Goal: Task Accomplishment & Management: Manage account settings

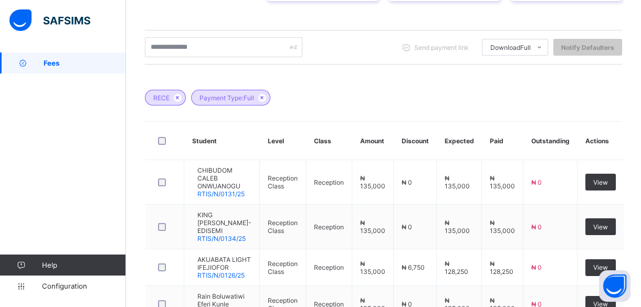
scroll to position [238, 0]
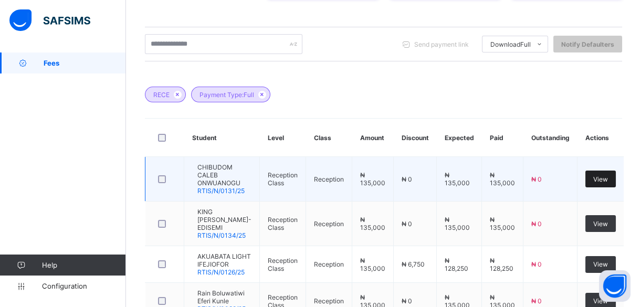
click at [608, 181] on span "View" at bounding box center [600, 179] width 15 height 8
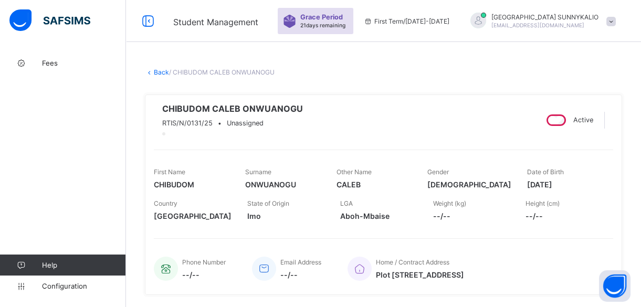
click at [156, 75] on link "Back" at bounding box center [161, 72] width 15 height 8
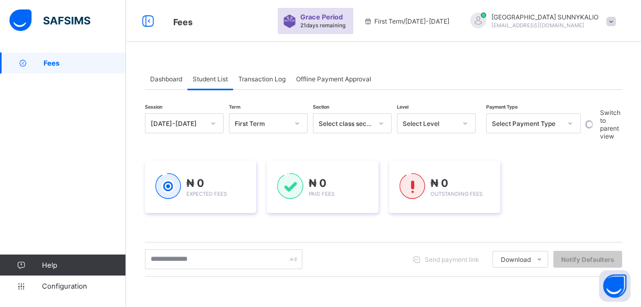
click at [486, 20] on div at bounding box center [478, 21] width 16 height 16
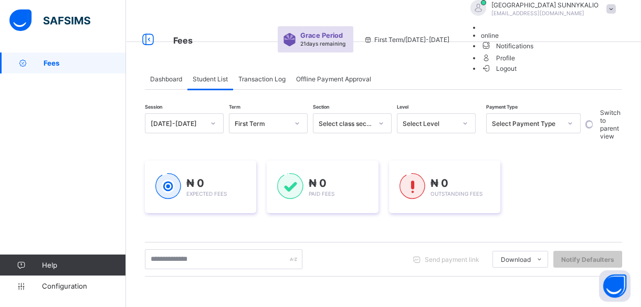
click at [517, 74] on span "Logout" at bounding box center [499, 68] width 36 height 11
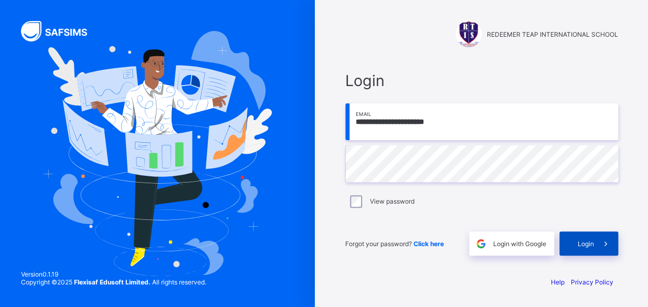
click at [586, 247] on span "Login" at bounding box center [586, 244] width 16 height 8
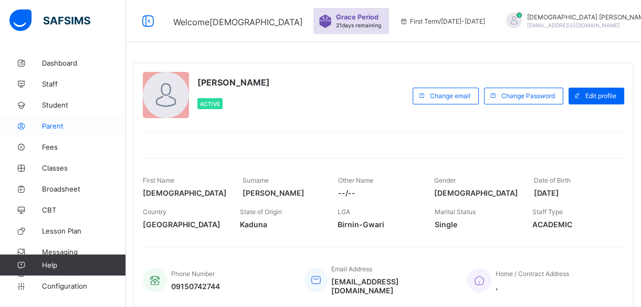
click at [56, 119] on link "Parent" at bounding box center [63, 125] width 126 height 21
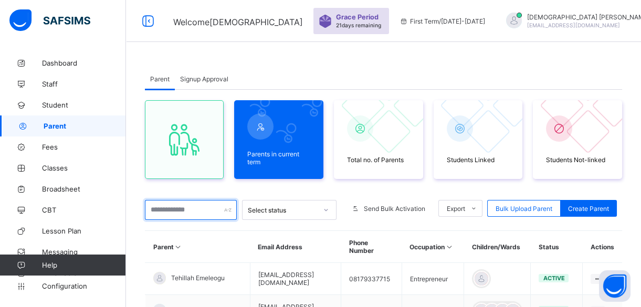
click at [175, 204] on input "text" at bounding box center [191, 210] width 92 height 20
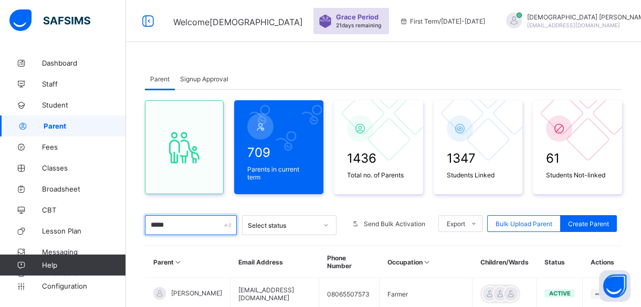
type input "*****"
click at [289, 59] on div "Parent Signup Approval Parent Signup Approval 709 Parents in current term 1436 …" at bounding box center [383, 246] width 515 height 389
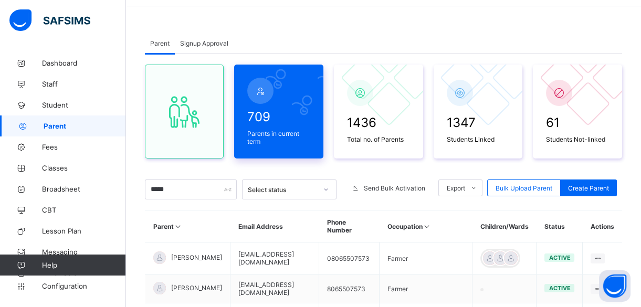
scroll to position [131, 0]
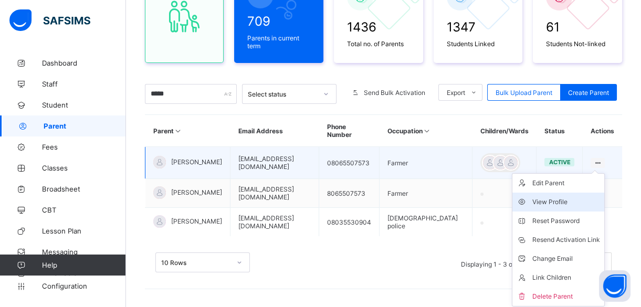
click at [548, 204] on div "View Profile" at bounding box center [566, 202] width 68 height 10
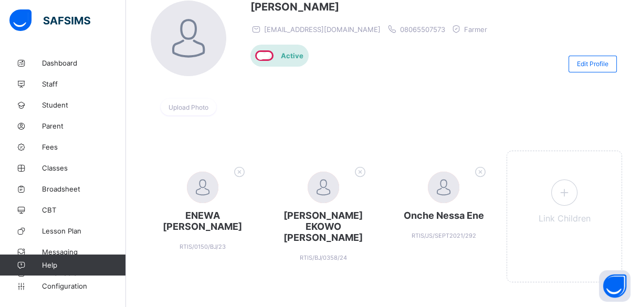
scroll to position [100, 0]
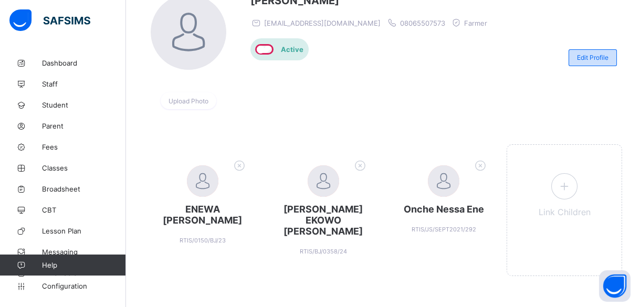
click at [590, 54] on span "Edit Profile" at bounding box center [592, 58] width 31 height 8
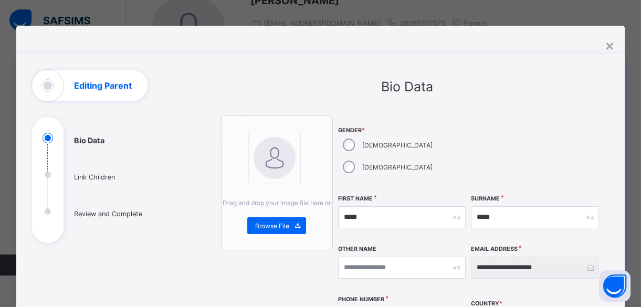
scroll to position [0, 0]
click at [605, 40] on div "×" at bounding box center [609, 46] width 10 height 18
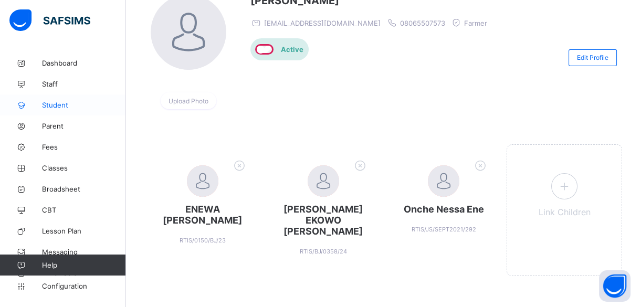
click at [50, 101] on span "Student" at bounding box center [84, 105] width 84 height 8
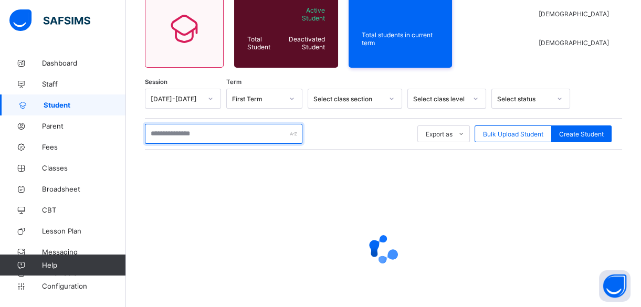
click at [207, 131] on input "text" at bounding box center [223, 134] width 157 height 20
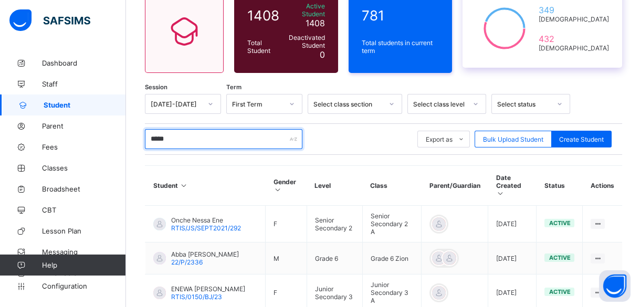
type input "*****"
click at [519, 55] on div at bounding box center [504, 28] width 63 height 58
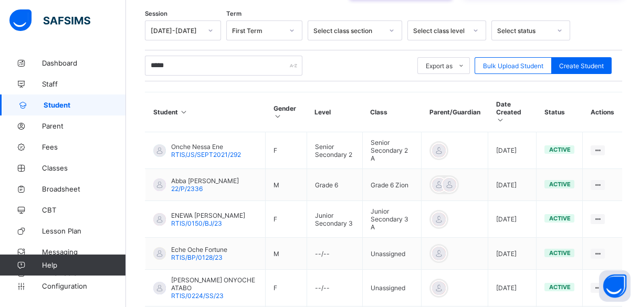
scroll to position [283, 0]
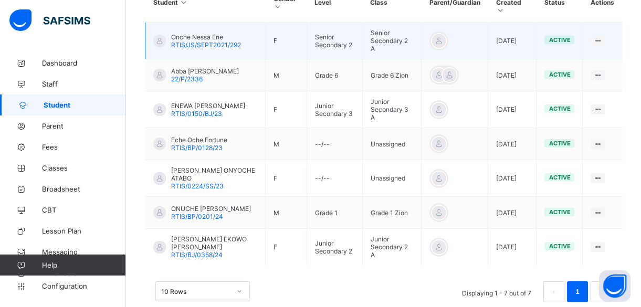
click at [185, 33] on span "Onche Nessa Ene" at bounding box center [206, 37] width 70 height 8
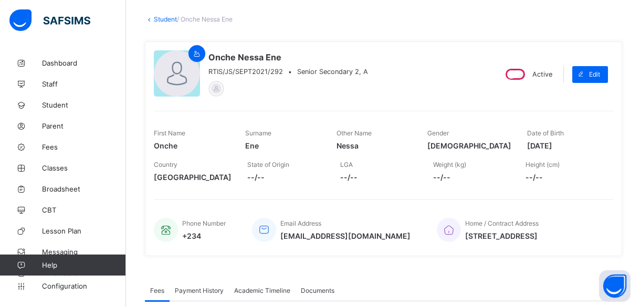
scroll to position [45, 0]
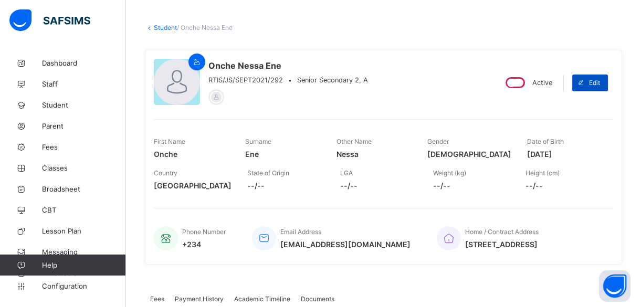
click at [589, 82] on span at bounding box center [580, 83] width 17 height 17
select select "**"
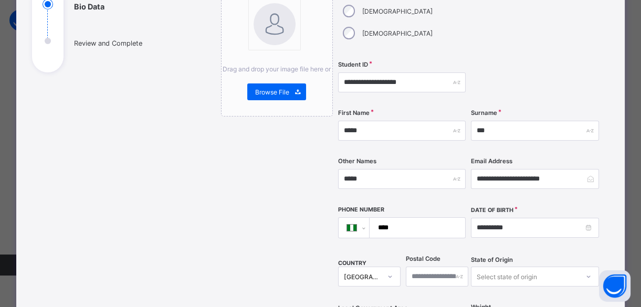
scroll to position [0, 0]
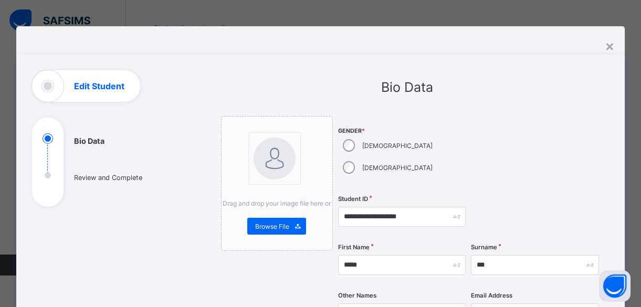
click at [609, 45] on div "×" at bounding box center [609, 46] width 10 height 18
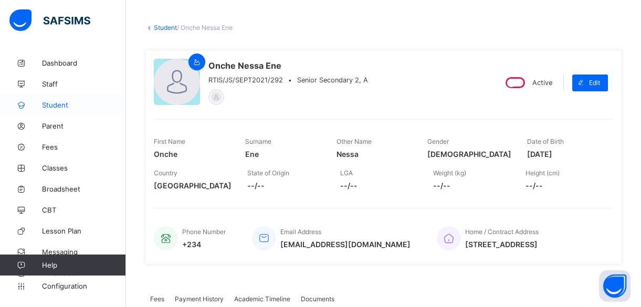
click at [73, 105] on span "Student" at bounding box center [84, 105] width 84 height 8
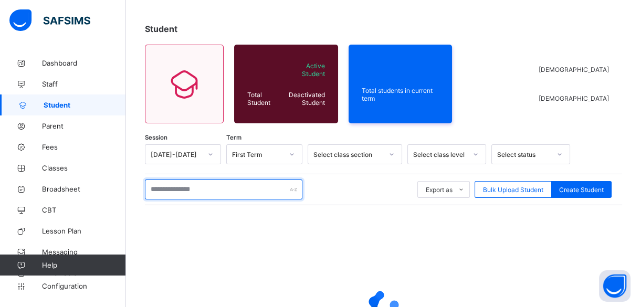
click at [175, 190] on input "text" at bounding box center [223, 189] width 157 height 20
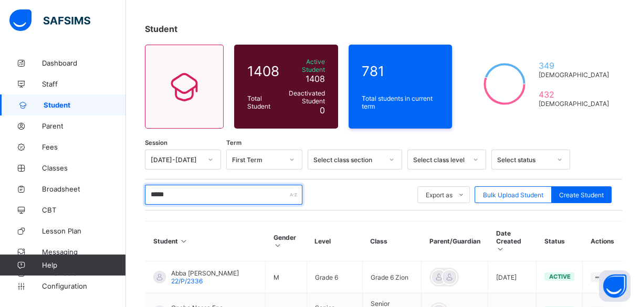
type input "*****"
click at [294, 24] on div "Student" at bounding box center [383, 29] width 477 height 10
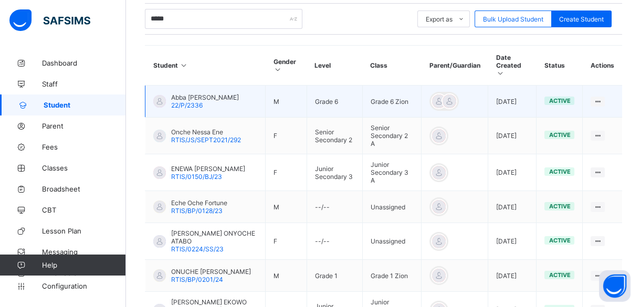
scroll to position [236, 0]
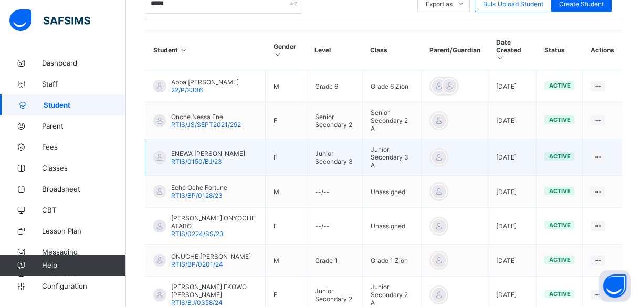
click at [194, 157] on span "RTIS/0150/BJ/23" at bounding box center [196, 161] width 51 height 8
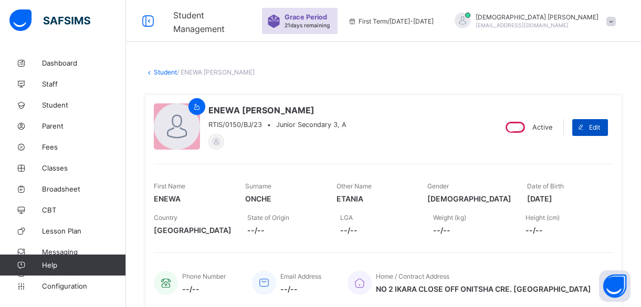
click at [582, 125] on span at bounding box center [580, 127] width 17 height 17
select select "**"
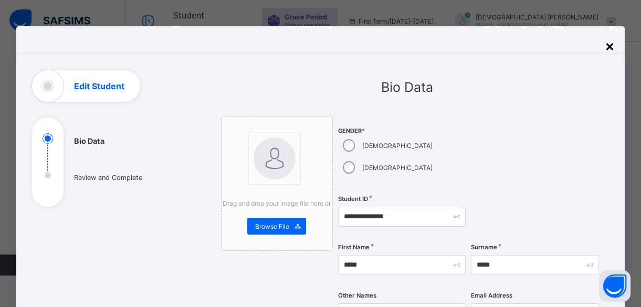
click at [612, 47] on div "×" at bounding box center [609, 46] width 10 height 18
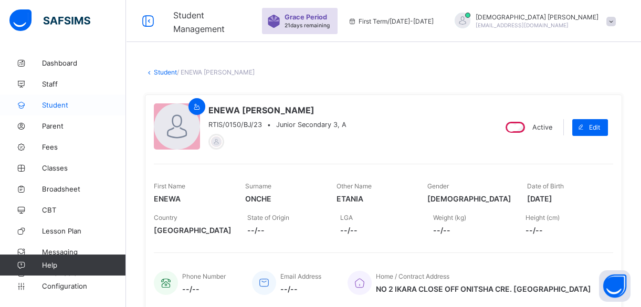
click at [69, 103] on span "Student" at bounding box center [84, 105] width 84 height 8
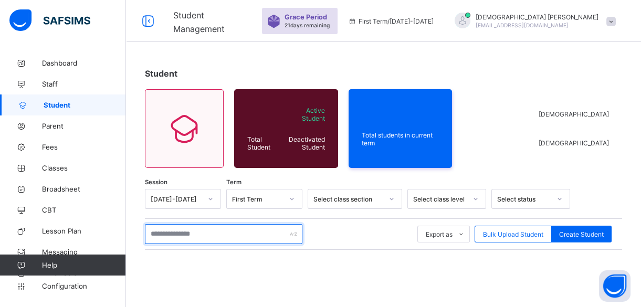
click at [154, 235] on input "text" at bounding box center [223, 234] width 157 height 20
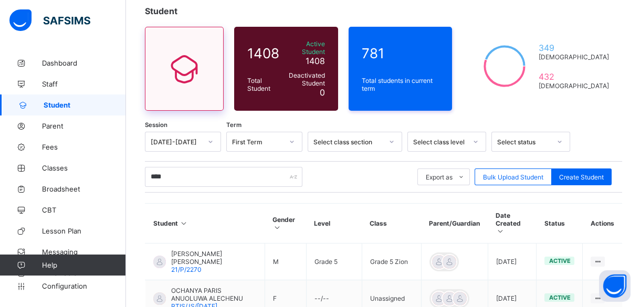
scroll to position [47, 0]
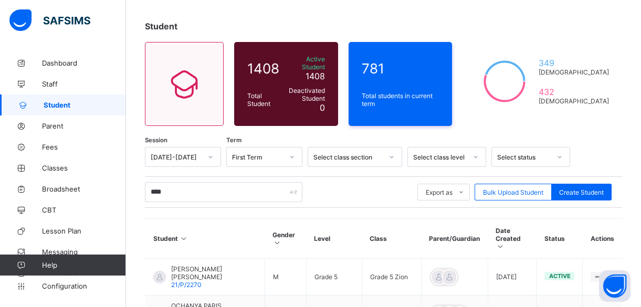
click at [310, 28] on div "Student" at bounding box center [383, 26] width 477 height 10
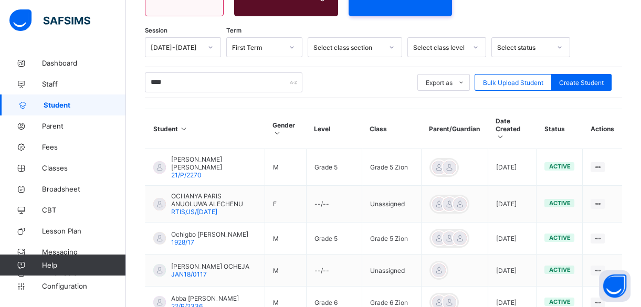
scroll to position [191, 0]
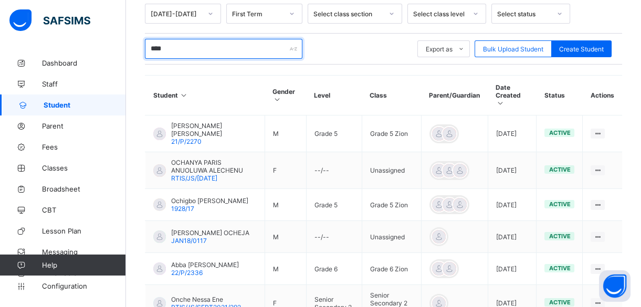
click at [190, 44] on input "****" at bounding box center [223, 49] width 157 height 20
click at [156, 42] on input "****" at bounding box center [223, 49] width 157 height 20
click at [199, 46] on input "****" at bounding box center [223, 49] width 157 height 20
click at [154, 41] on input "****" at bounding box center [223, 49] width 157 height 20
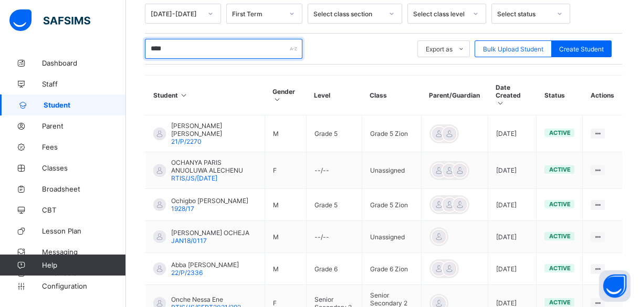
click at [154, 41] on input "****" at bounding box center [223, 49] width 157 height 20
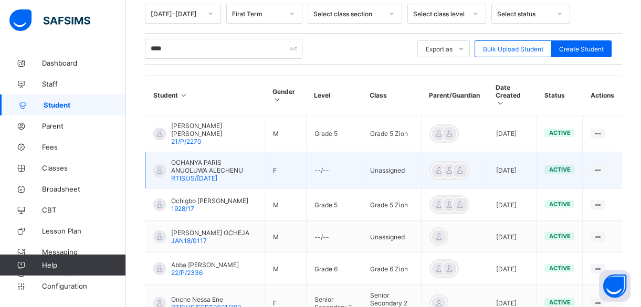
click at [289, 172] on td "F" at bounding box center [285, 170] width 41 height 37
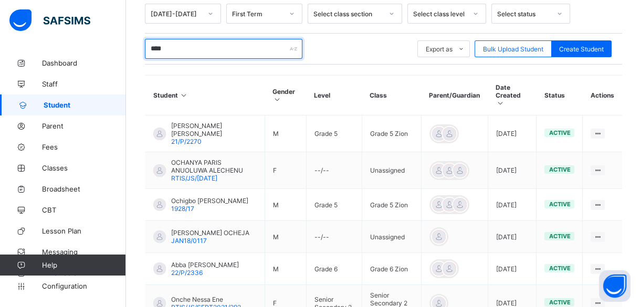
click at [154, 41] on input "****" at bounding box center [223, 49] width 157 height 20
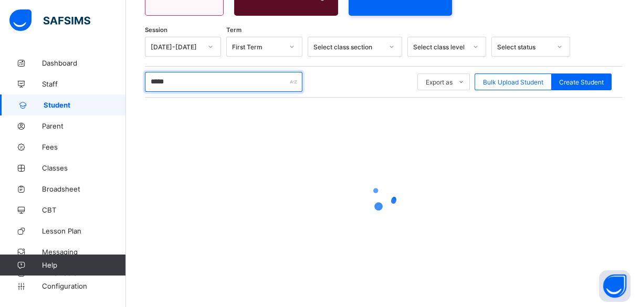
type input "*****"
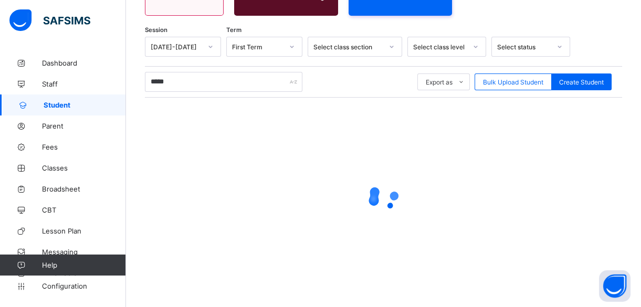
click at [550, 10] on div "Student 1408 Total Student Active Student 1408 Deactivated Student 0 781 Total …" at bounding box center [383, 104] width 515 height 418
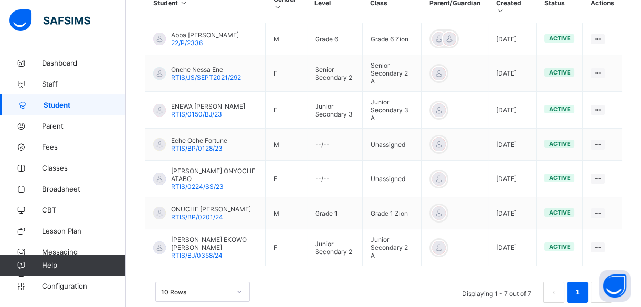
scroll to position [283, 0]
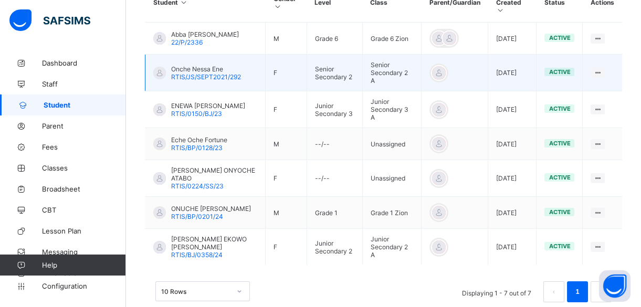
click at [184, 65] on span "Onche Nessa Ene" at bounding box center [206, 69] width 70 height 8
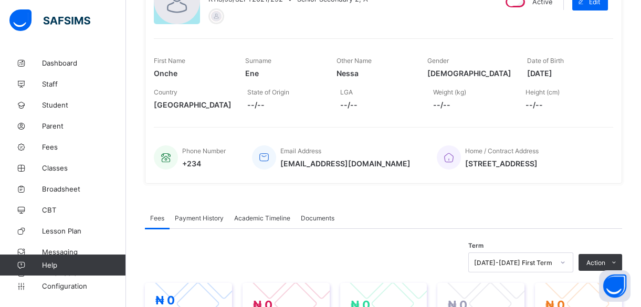
scroll to position [26, 0]
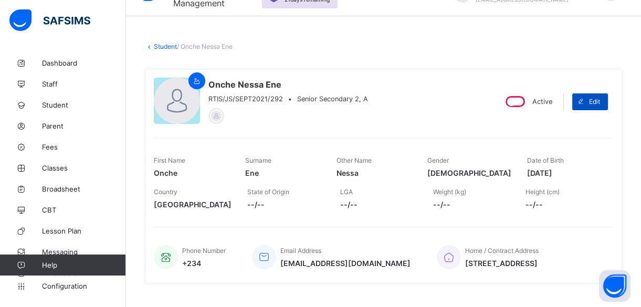
click at [584, 100] on icon at bounding box center [581, 101] width 8 height 7
select select "**"
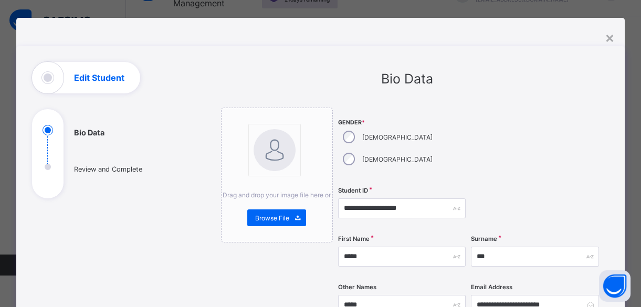
scroll to position [0, 0]
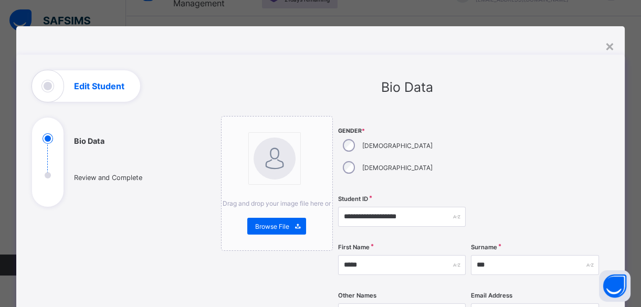
click at [609, 47] on div "×" at bounding box center [609, 46] width 10 height 18
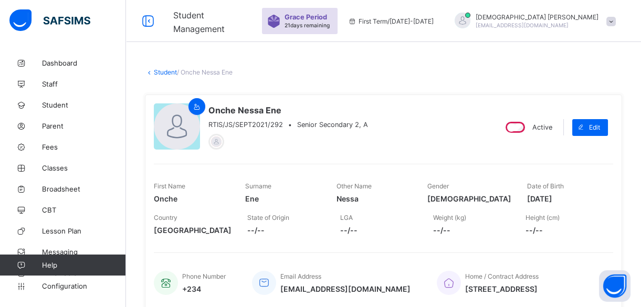
click at [554, 13] on div "[PERSON_NAME] [PERSON_NAME][EMAIL_ADDRESS][DOMAIN_NAME]" at bounding box center [532, 21] width 177 height 17
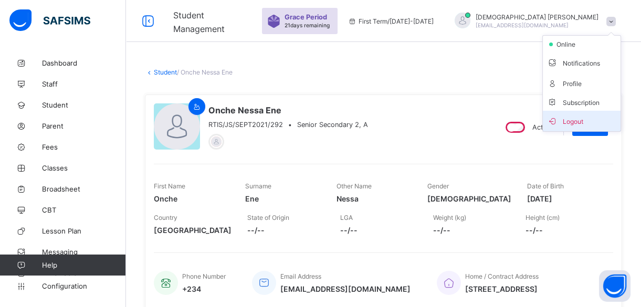
click at [590, 113] on li "Logout" at bounding box center [582, 121] width 78 height 20
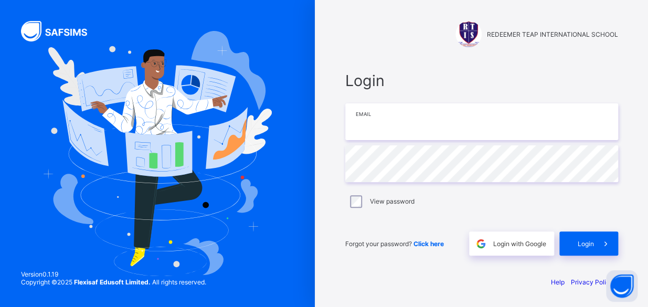
type input "**********"
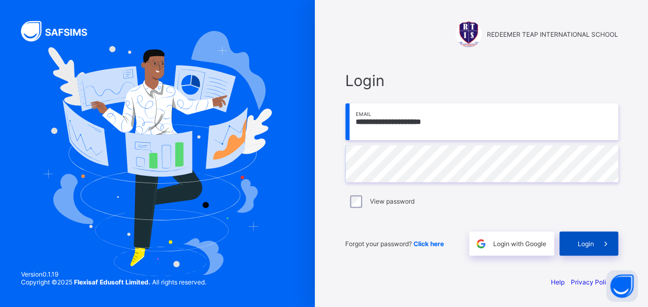
click at [574, 236] on div "Login" at bounding box center [588, 243] width 59 height 24
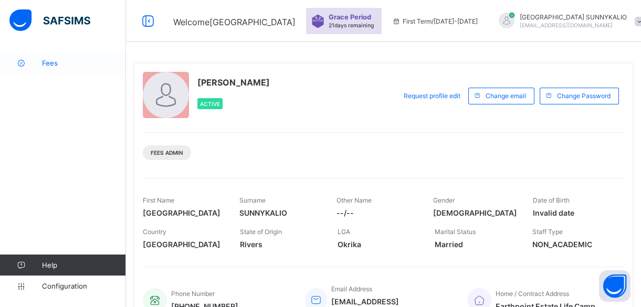
click at [46, 63] on span "Fees" at bounding box center [84, 63] width 84 height 8
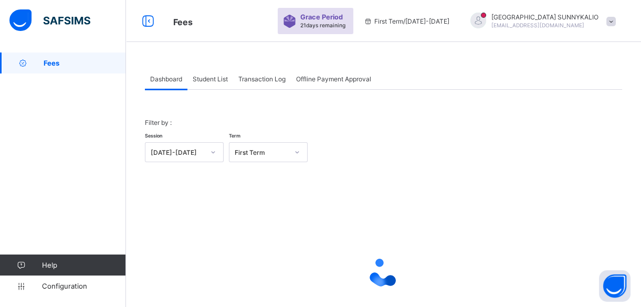
click at [228, 81] on span "Student List" at bounding box center [210, 79] width 35 height 8
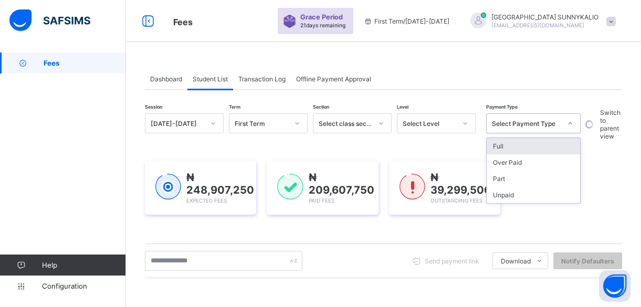
click at [572, 121] on icon at bounding box center [570, 123] width 6 height 10
click at [556, 143] on div "Full" at bounding box center [533, 146] width 93 height 16
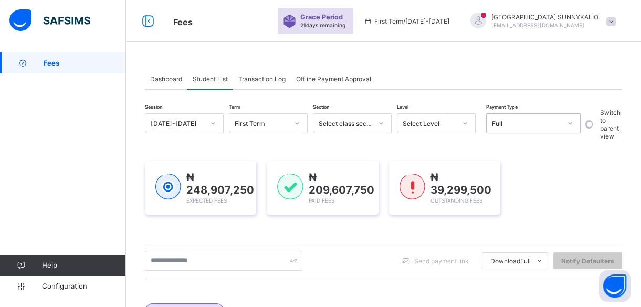
click at [462, 125] on icon at bounding box center [465, 123] width 6 height 10
click at [466, 124] on icon at bounding box center [465, 123] width 4 height 2
click at [466, 124] on icon at bounding box center [465, 123] width 6 height 10
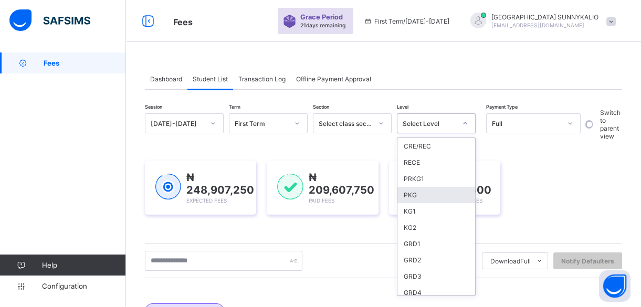
click at [418, 191] on div "PKG" at bounding box center [436, 195] width 78 height 16
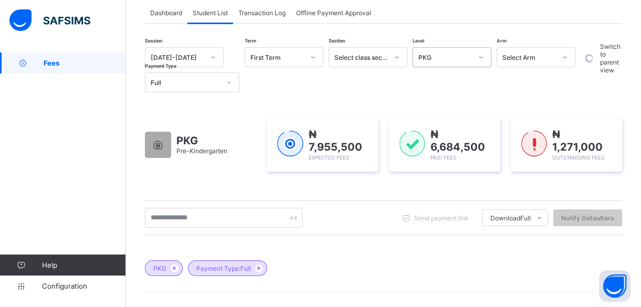
scroll to position [47, 0]
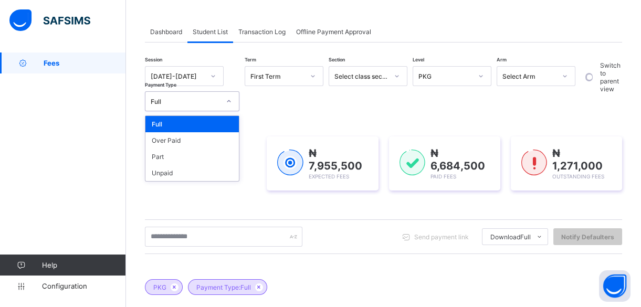
click at [229, 104] on div at bounding box center [229, 101] width 18 height 17
click at [206, 156] on div "Part" at bounding box center [191, 157] width 93 height 16
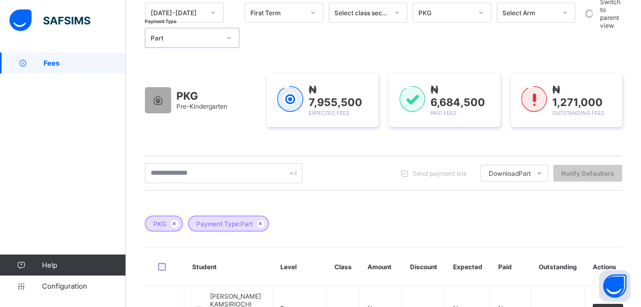
scroll to position [0, 0]
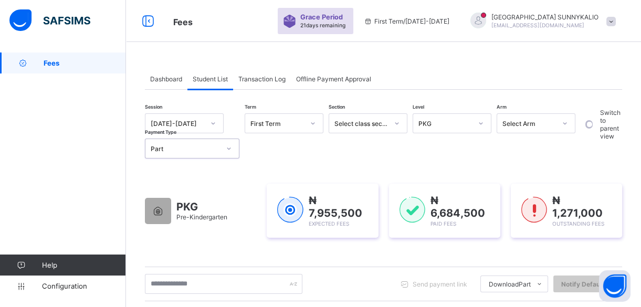
click at [225, 146] on div at bounding box center [229, 148] width 18 height 17
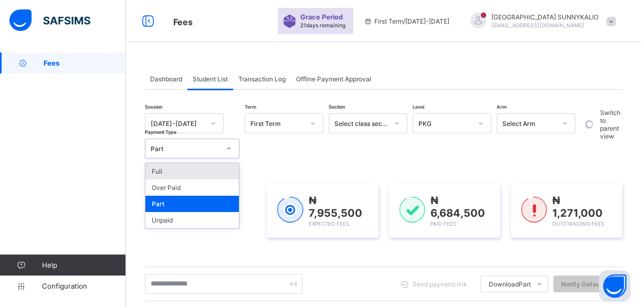
click at [200, 165] on div "Full" at bounding box center [191, 171] width 93 height 16
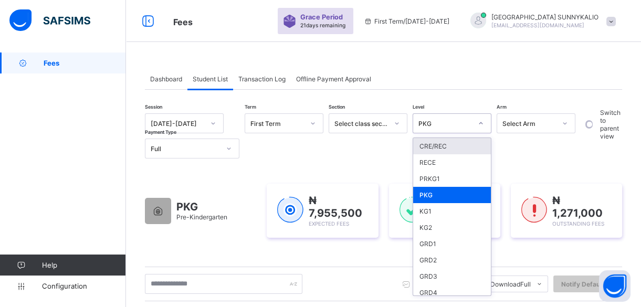
click at [483, 126] on icon at bounding box center [481, 123] width 6 height 10
click at [469, 208] on div "KG1" at bounding box center [452, 211] width 78 height 16
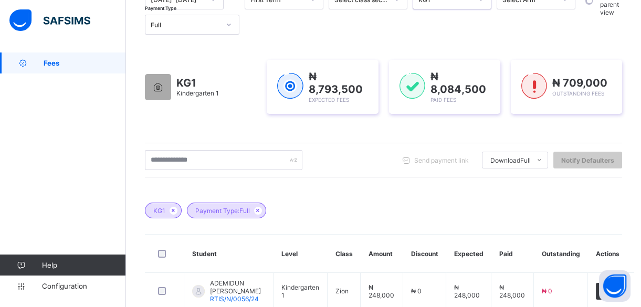
scroll to position [89, 0]
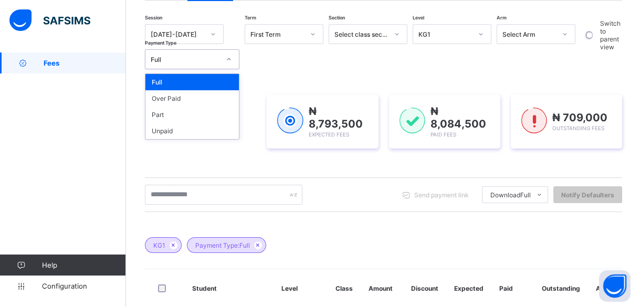
click at [229, 57] on icon at bounding box center [229, 59] width 6 height 10
click at [194, 113] on div "Part" at bounding box center [191, 115] width 93 height 16
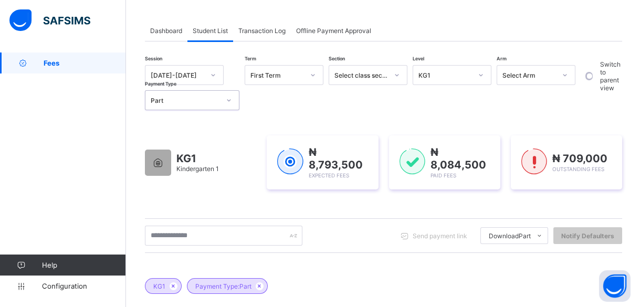
scroll to position [41, 0]
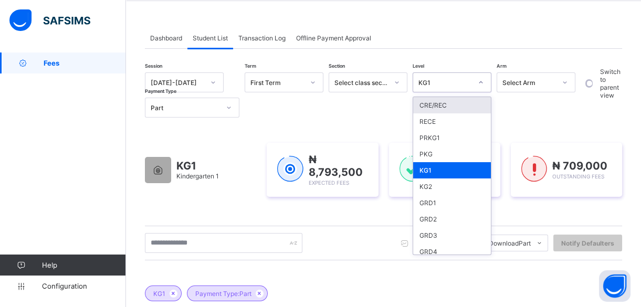
click at [481, 86] on div at bounding box center [481, 82] width 18 height 17
click at [454, 183] on div "KG2" at bounding box center [452, 186] width 78 height 16
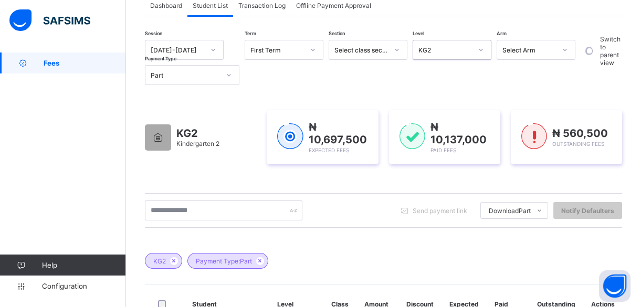
scroll to position [21, 0]
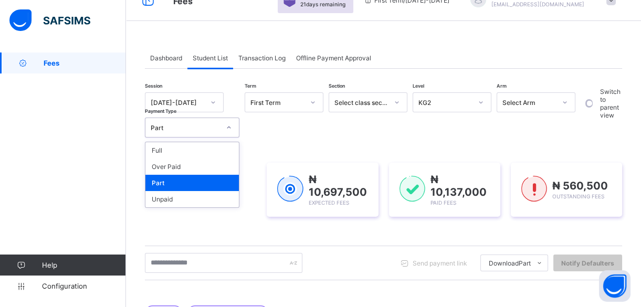
click at [230, 126] on icon at bounding box center [229, 127] width 6 height 10
click at [229, 152] on div "Full" at bounding box center [191, 150] width 93 height 16
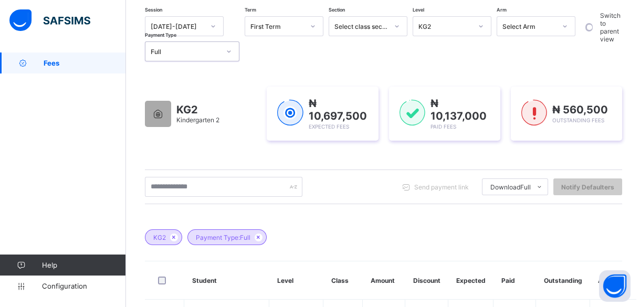
scroll to position [71, 0]
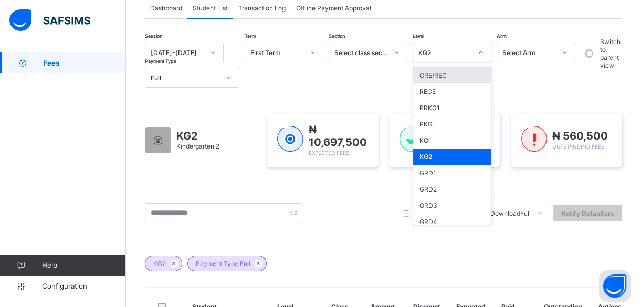
click at [480, 49] on icon at bounding box center [481, 52] width 6 height 10
click at [457, 165] on div "GRD1" at bounding box center [452, 173] width 78 height 16
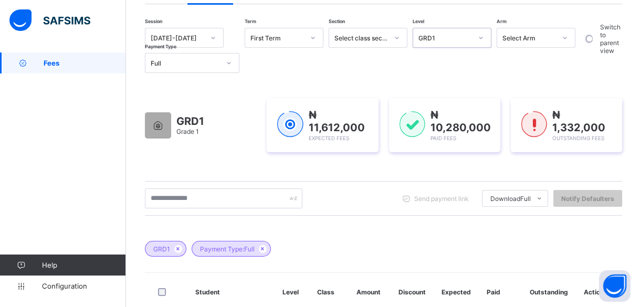
scroll to position [41, 0]
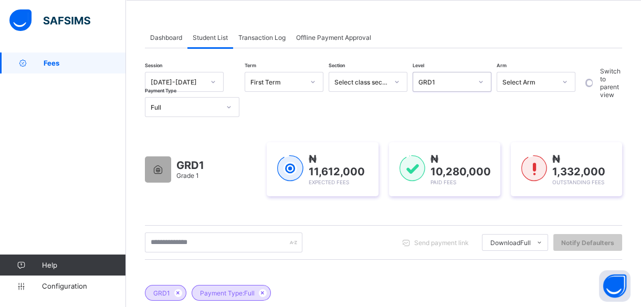
click at [227, 107] on icon at bounding box center [229, 107] width 6 height 10
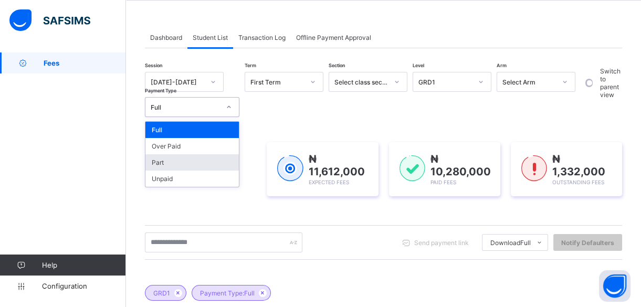
click at [194, 168] on div "Part" at bounding box center [191, 162] width 93 height 16
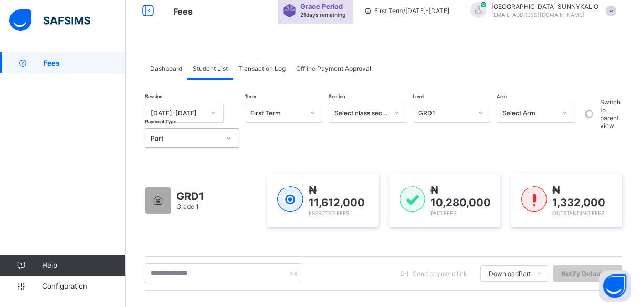
scroll to position [0, 0]
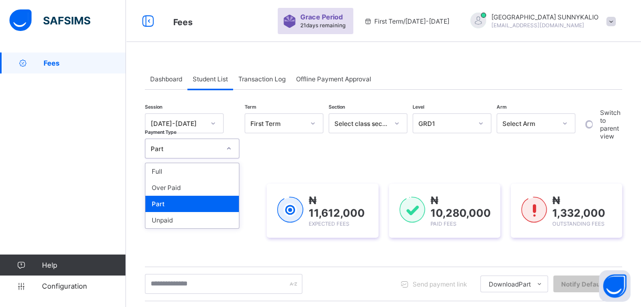
click at [228, 145] on icon at bounding box center [229, 148] width 6 height 10
click at [176, 168] on div "Full" at bounding box center [191, 171] width 93 height 16
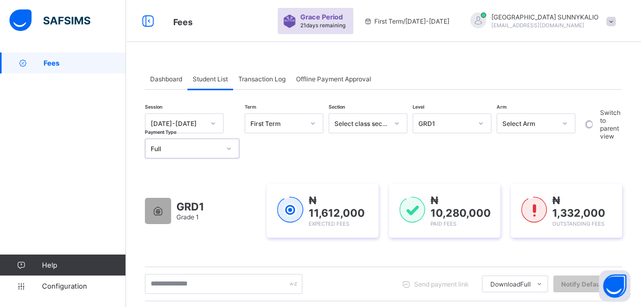
click at [475, 125] on div at bounding box center [481, 123] width 18 height 17
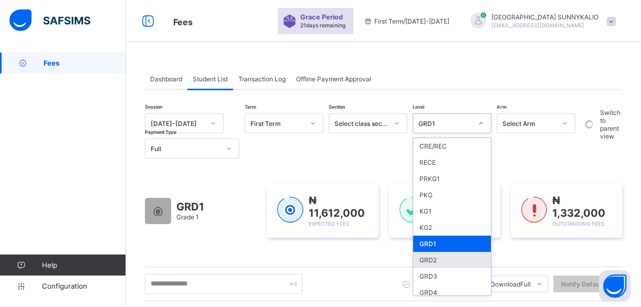
click at [442, 260] on div "GRD2" at bounding box center [452, 260] width 78 height 16
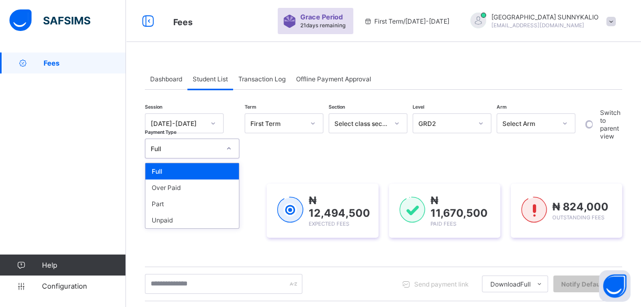
click at [225, 150] on div at bounding box center [229, 148] width 18 height 17
click at [157, 206] on div "Part" at bounding box center [191, 204] width 93 height 16
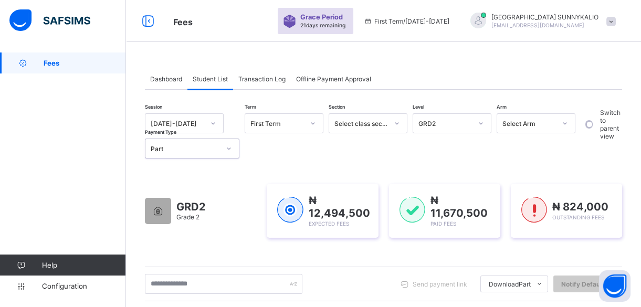
click at [233, 149] on div at bounding box center [229, 148] width 18 height 17
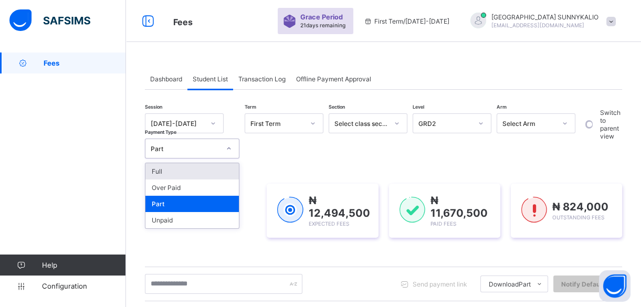
click at [228, 168] on div "Full" at bounding box center [191, 171] width 93 height 16
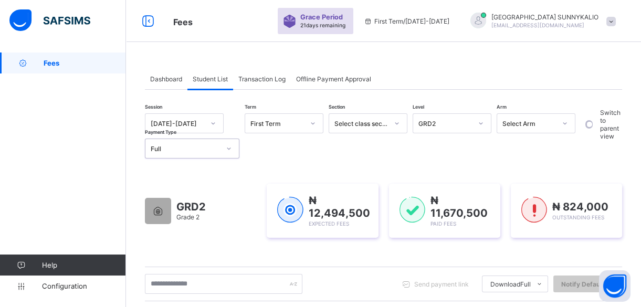
click at [478, 125] on icon at bounding box center [481, 123] width 6 height 10
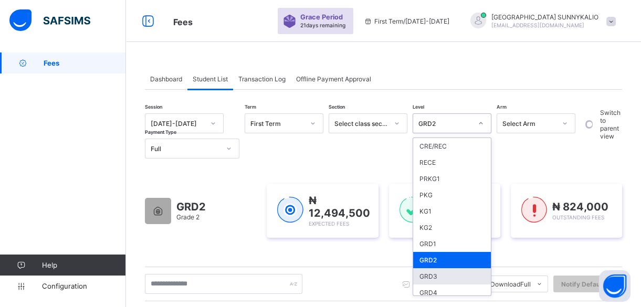
click at [452, 271] on div "GRD3" at bounding box center [452, 276] width 78 height 16
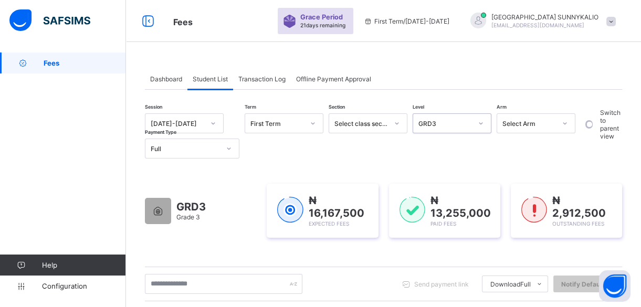
click at [233, 151] on div at bounding box center [229, 148] width 18 height 17
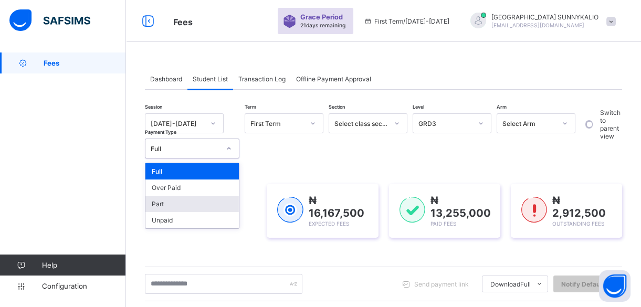
click at [207, 203] on div "Part" at bounding box center [191, 204] width 93 height 16
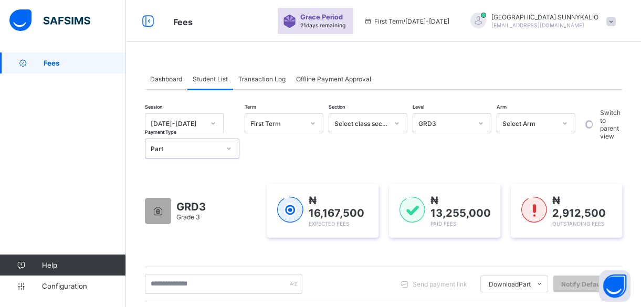
click at [231, 155] on div at bounding box center [229, 148] width 18 height 17
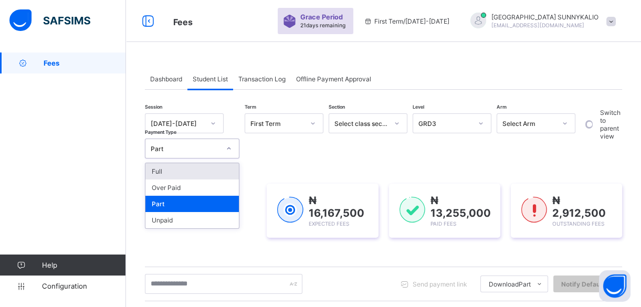
click at [219, 177] on div "Full" at bounding box center [191, 171] width 93 height 16
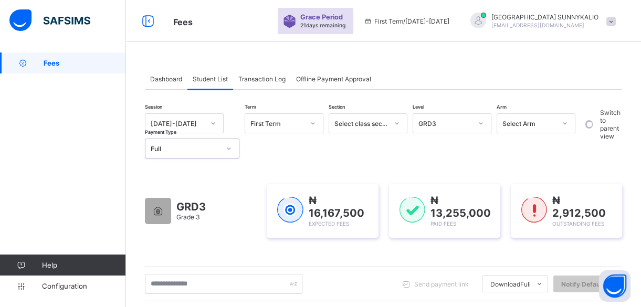
click at [481, 123] on icon at bounding box center [481, 123] width 6 height 10
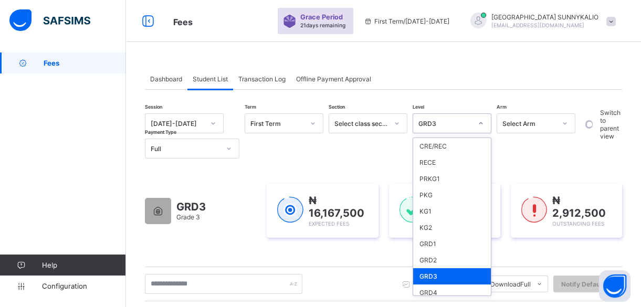
scroll to position [47, 0]
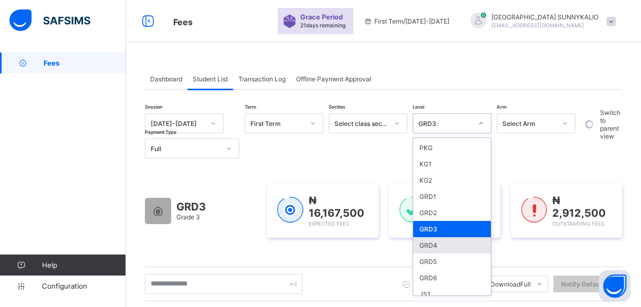
click at [444, 242] on div "GRD4" at bounding box center [452, 245] width 78 height 16
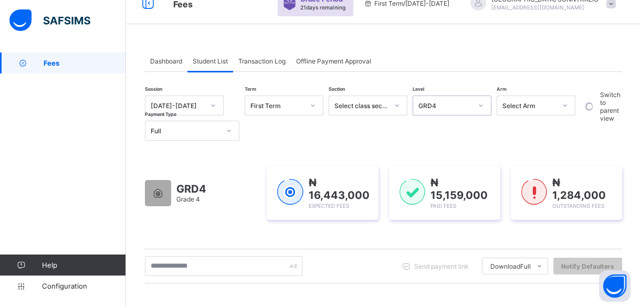
scroll to position [0, 0]
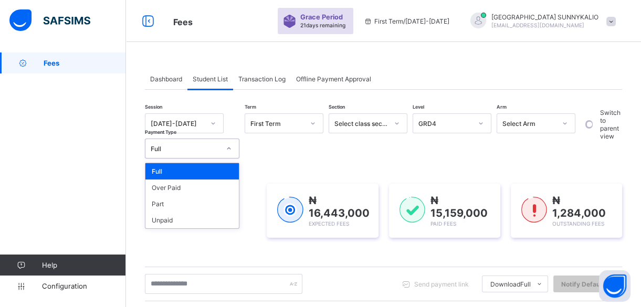
click at [227, 152] on div at bounding box center [229, 148] width 18 height 17
click at [208, 207] on div "Part" at bounding box center [191, 204] width 93 height 16
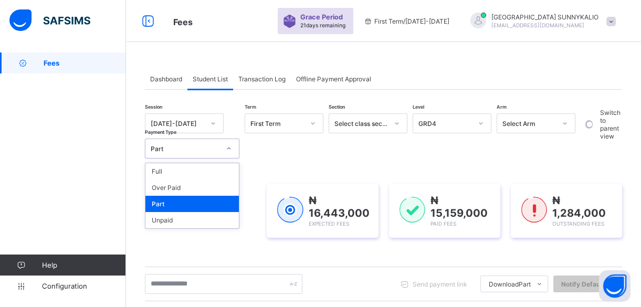
click at [227, 151] on icon at bounding box center [229, 148] width 6 height 10
click at [213, 165] on div "Full" at bounding box center [191, 171] width 93 height 16
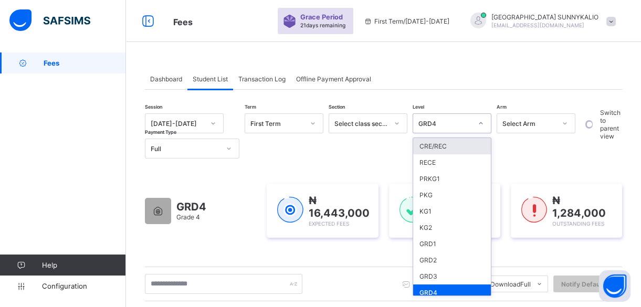
click at [477, 119] on div at bounding box center [481, 123] width 18 height 17
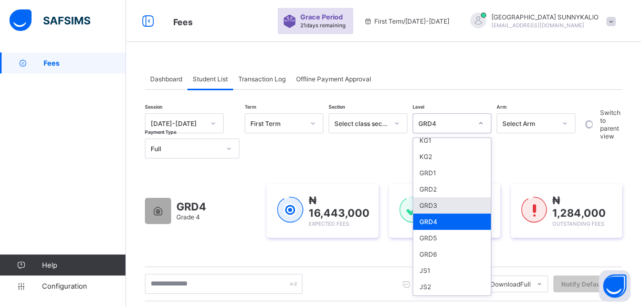
scroll to position [95, 0]
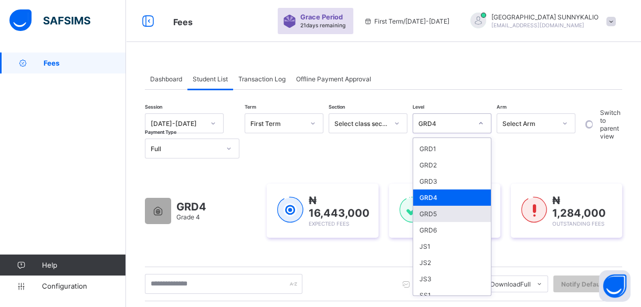
click at [444, 213] on div "GRD5" at bounding box center [452, 214] width 78 height 16
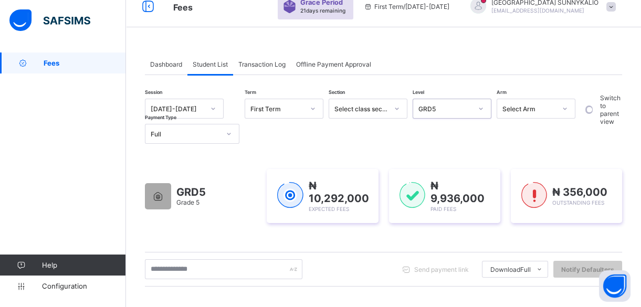
scroll to position [0, 0]
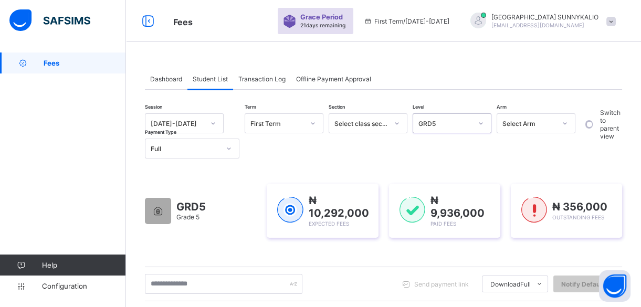
click at [230, 147] on icon at bounding box center [229, 148] width 6 height 10
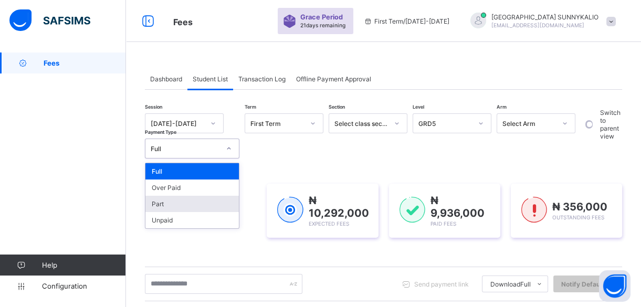
click at [178, 206] on div "Part" at bounding box center [191, 204] width 93 height 16
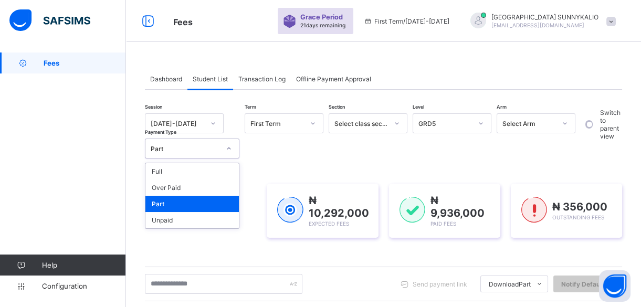
click at [231, 151] on icon at bounding box center [229, 148] width 6 height 10
click at [224, 164] on div "Full" at bounding box center [191, 171] width 93 height 16
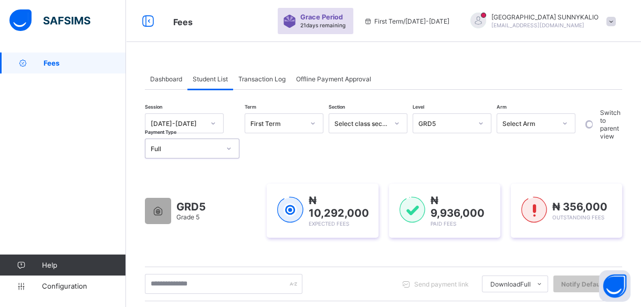
click at [481, 128] on div at bounding box center [481, 123] width 18 height 17
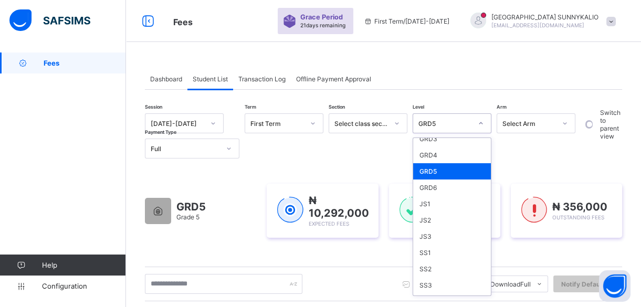
scroll to position [143, 0]
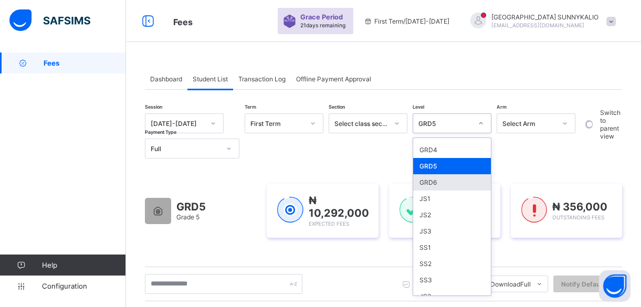
click at [448, 177] on div "GRD6" at bounding box center [452, 182] width 78 height 16
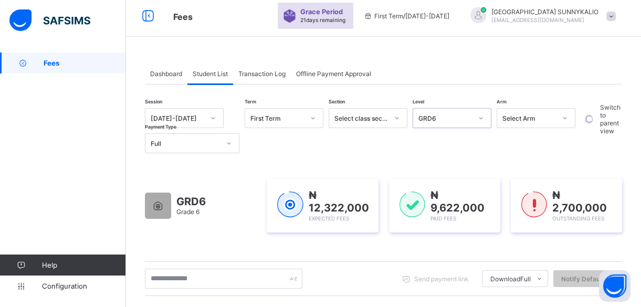
scroll to position [0, 0]
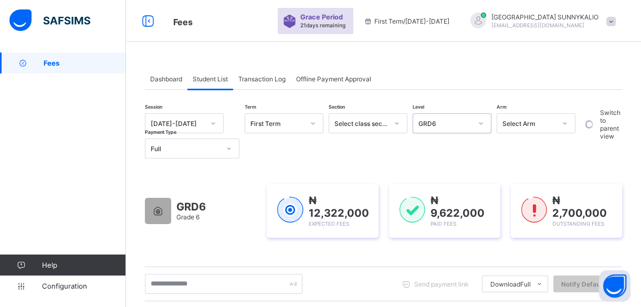
click at [235, 148] on div at bounding box center [229, 148] width 18 height 17
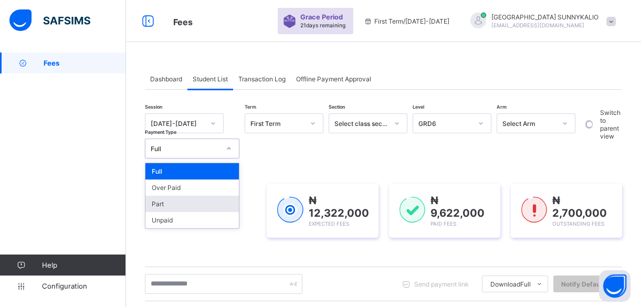
click at [207, 202] on div "Part" at bounding box center [191, 204] width 93 height 16
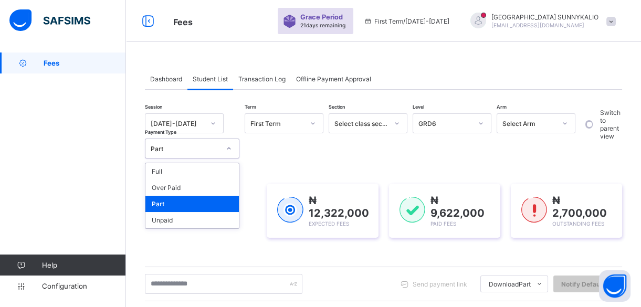
click at [233, 150] on div at bounding box center [229, 148] width 18 height 17
click at [221, 173] on div "Full" at bounding box center [191, 171] width 93 height 16
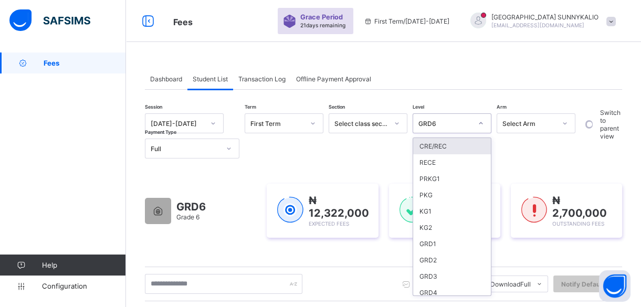
click at [481, 124] on icon at bounding box center [481, 123] width 4 height 2
click at [469, 141] on div "CRE/REC" at bounding box center [452, 146] width 78 height 16
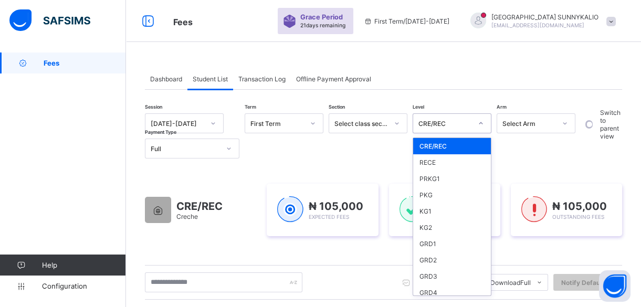
click at [482, 127] on icon at bounding box center [481, 123] width 6 height 10
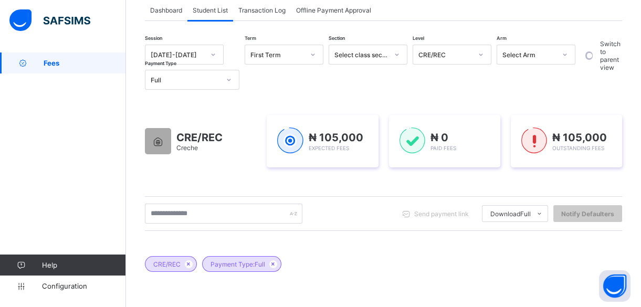
scroll to position [16, 0]
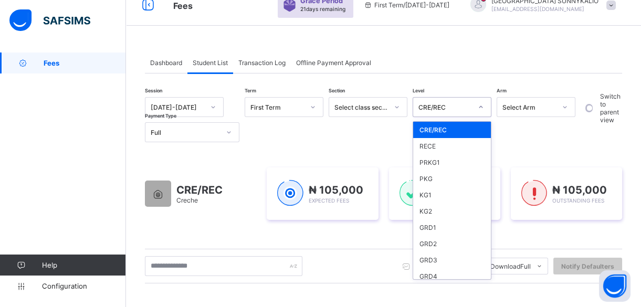
click at [477, 112] on div at bounding box center [481, 107] width 18 height 17
click at [461, 149] on div "RECE" at bounding box center [452, 146] width 78 height 16
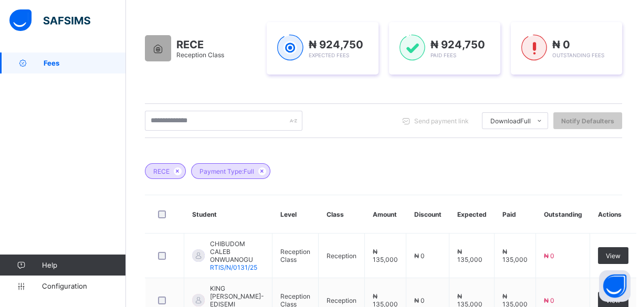
scroll to position [160, 0]
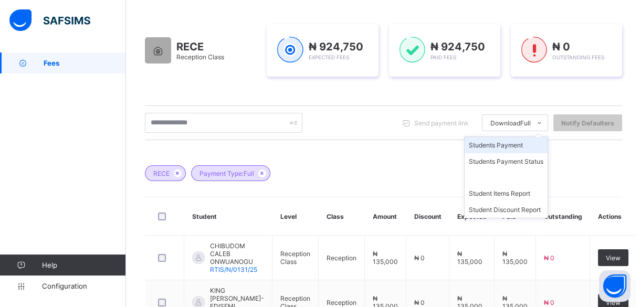
click at [532, 147] on li "Students Payment" at bounding box center [505, 145] width 83 height 16
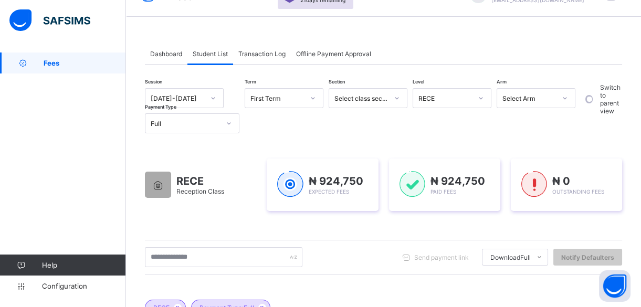
scroll to position [16, 0]
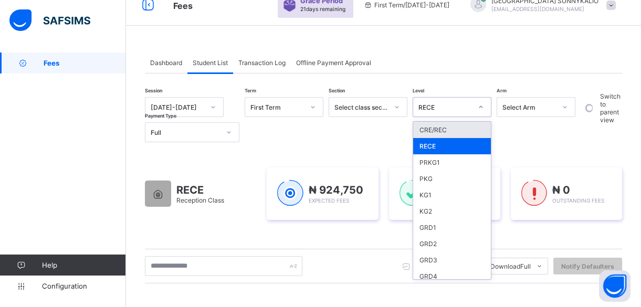
click at [485, 104] on div at bounding box center [481, 107] width 18 height 17
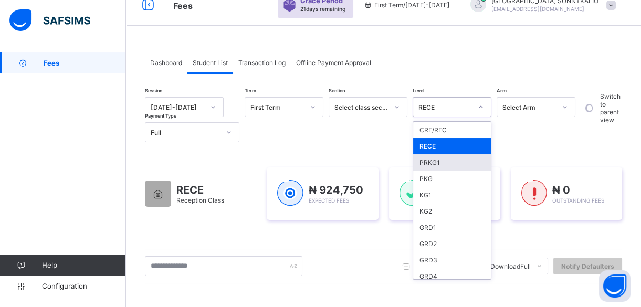
click at [455, 163] on div "PRKG1" at bounding box center [452, 162] width 78 height 16
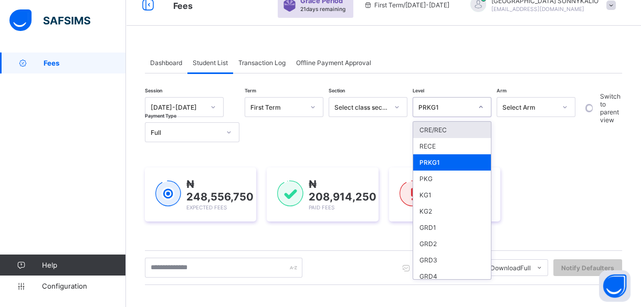
click at [480, 107] on icon at bounding box center [481, 107] width 6 height 10
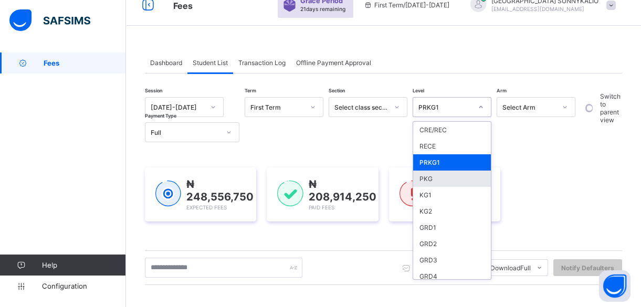
click at [430, 174] on div "PKG" at bounding box center [452, 179] width 78 height 16
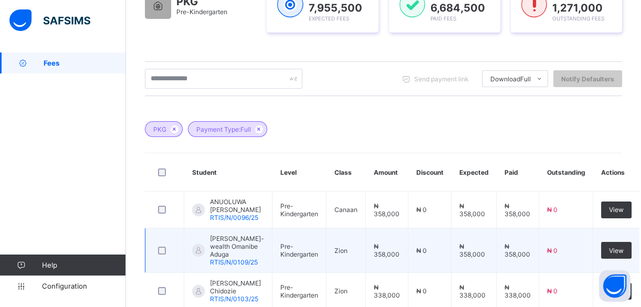
scroll to position [151, 0]
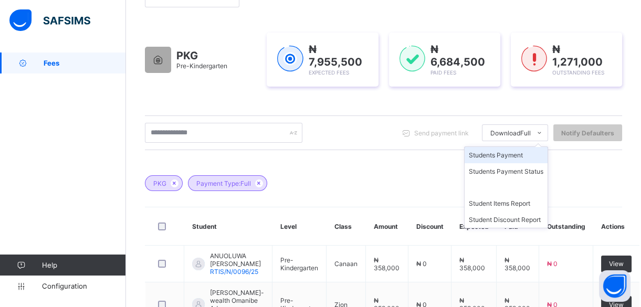
click at [537, 153] on li "Students Payment" at bounding box center [505, 155] width 83 height 16
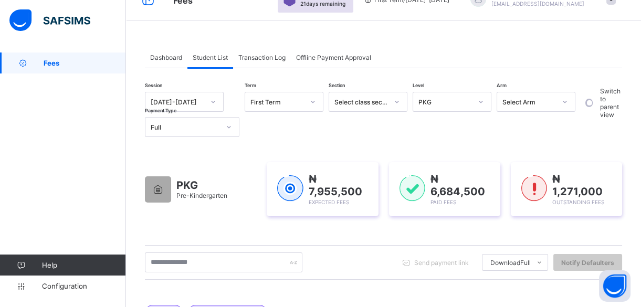
scroll to position [0, 0]
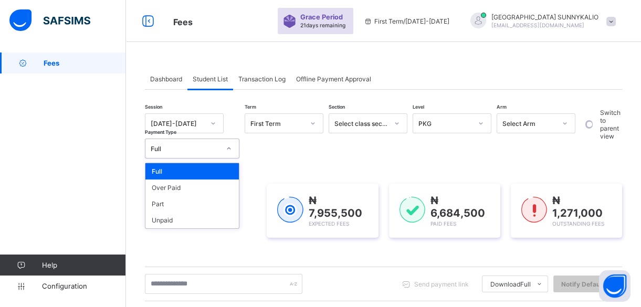
click at [231, 149] on icon at bounding box center [229, 148] width 6 height 10
click at [209, 204] on div "Part" at bounding box center [191, 204] width 93 height 16
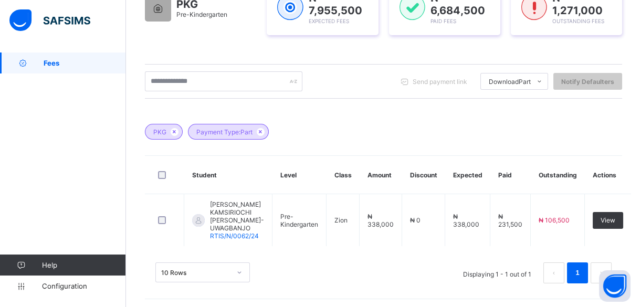
scroll to position [203, 0]
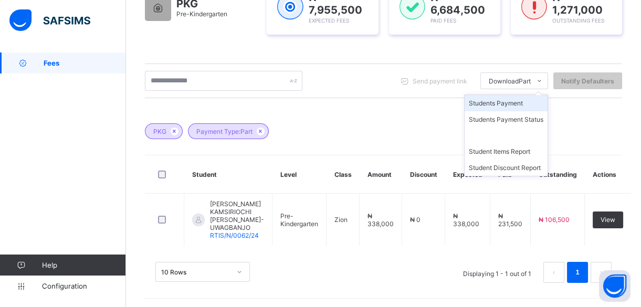
click at [521, 102] on li "Students Payment" at bounding box center [505, 103] width 83 height 16
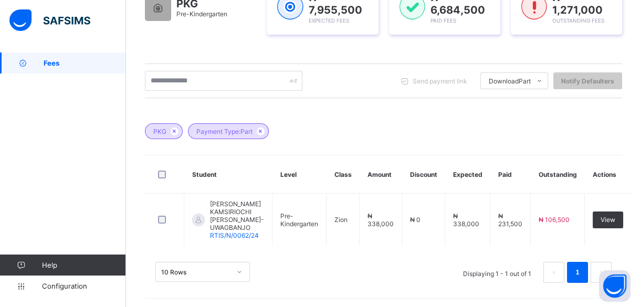
scroll to position [60, 0]
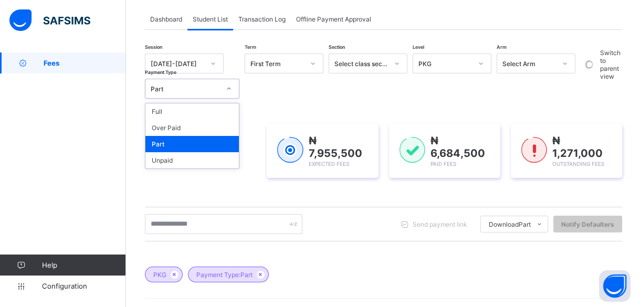
click at [225, 92] on div at bounding box center [229, 88] width 18 height 17
click at [221, 111] on div "Full" at bounding box center [191, 111] width 93 height 16
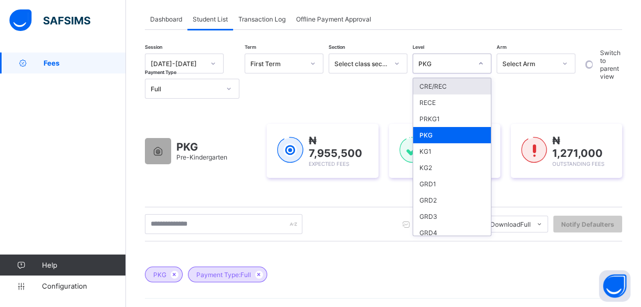
click at [483, 59] on div at bounding box center [481, 63] width 18 height 17
click at [456, 152] on div "KG1" at bounding box center [452, 151] width 78 height 16
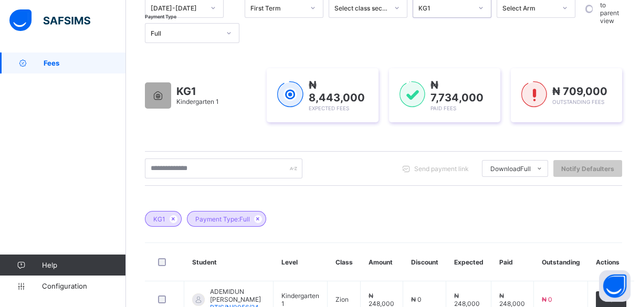
scroll to position [138, 0]
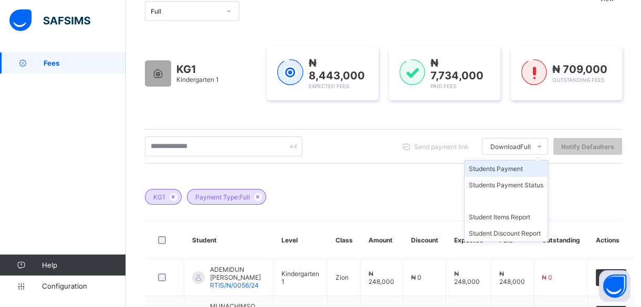
click at [526, 168] on li "Students Payment" at bounding box center [505, 169] width 83 height 16
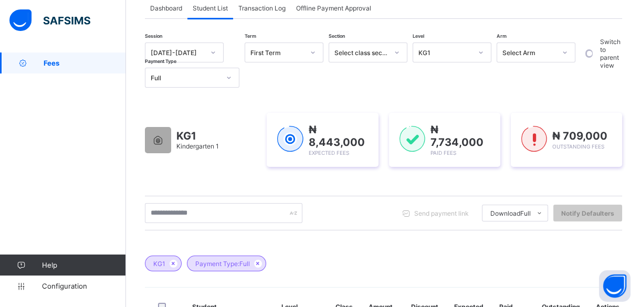
scroll to position [0, 0]
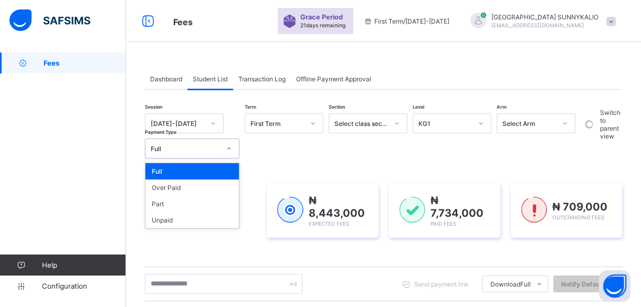
click at [227, 146] on icon at bounding box center [229, 148] width 6 height 10
click at [198, 200] on div "Part" at bounding box center [191, 204] width 93 height 16
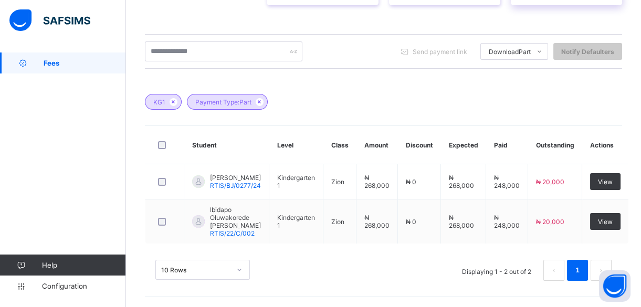
scroll to position [231, 0]
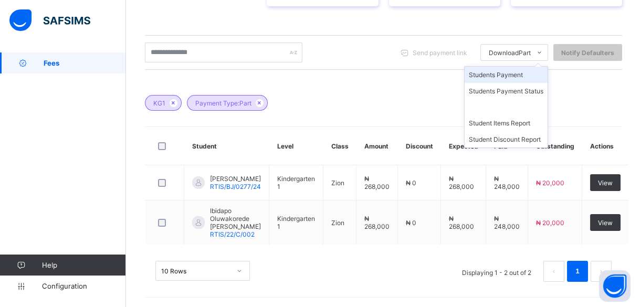
click at [525, 75] on li "Students Payment" at bounding box center [505, 75] width 83 height 16
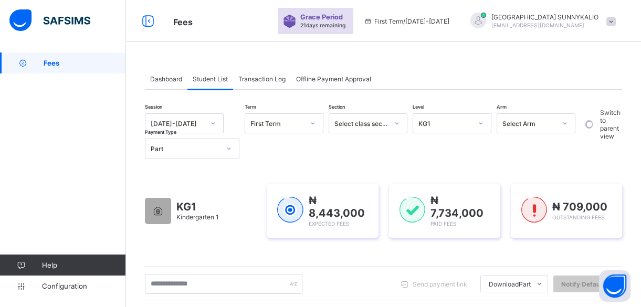
scroll to position [0, 0]
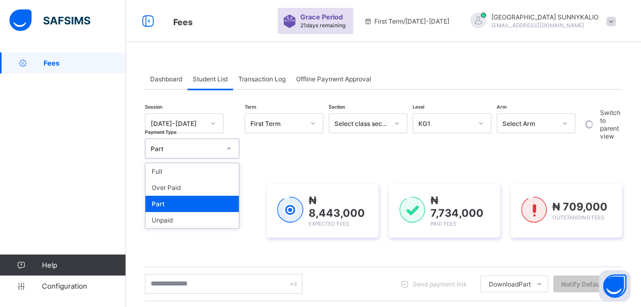
click at [230, 149] on icon at bounding box center [229, 148] width 6 height 10
click at [220, 170] on div "Full" at bounding box center [191, 171] width 93 height 16
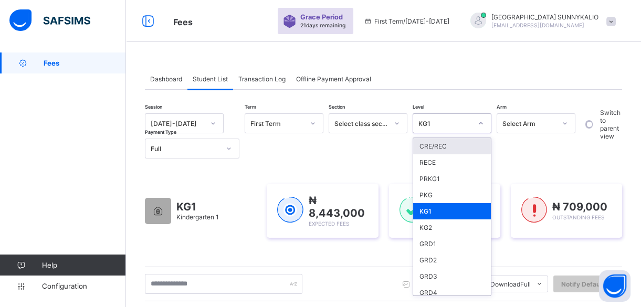
click at [479, 129] on div at bounding box center [481, 123] width 18 height 17
click at [441, 230] on div "KG2" at bounding box center [452, 227] width 78 height 16
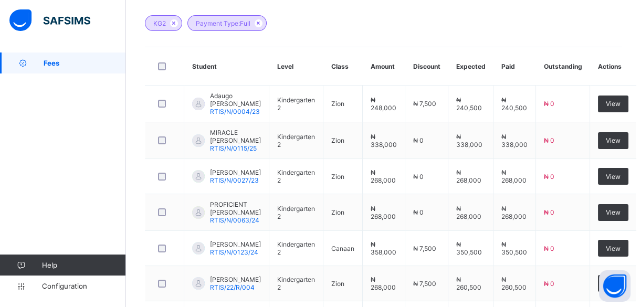
scroll to position [214, 0]
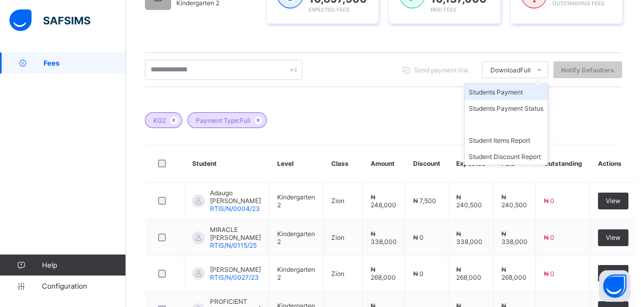
click at [522, 93] on li "Students Payment" at bounding box center [505, 92] width 83 height 16
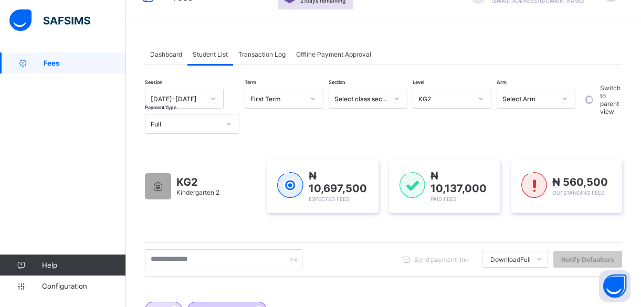
scroll to position [23, 0]
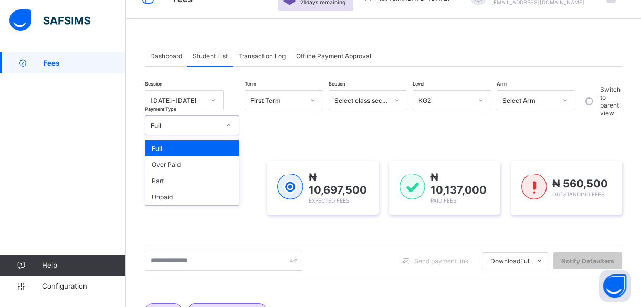
click at [229, 130] on div at bounding box center [229, 125] width 18 height 17
click at [196, 184] on div "Part" at bounding box center [191, 181] width 93 height 16
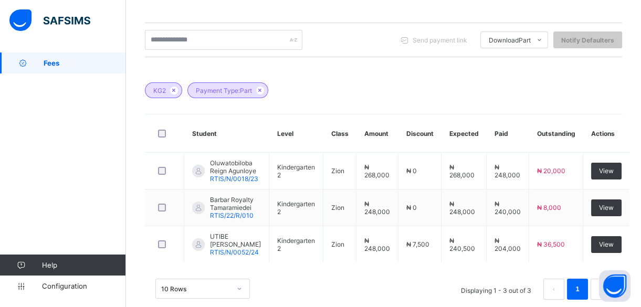
scroll to position [260, 0]
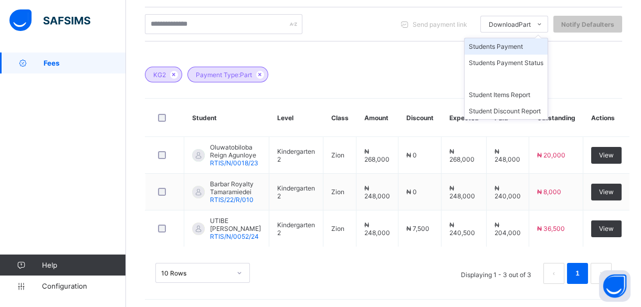
click at [533, 45] on li "Students Payment" at bounding box center [505, 46] width 83 height 16
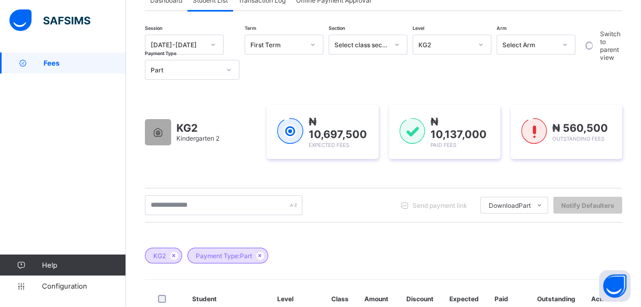
scroll to position [69, 0]
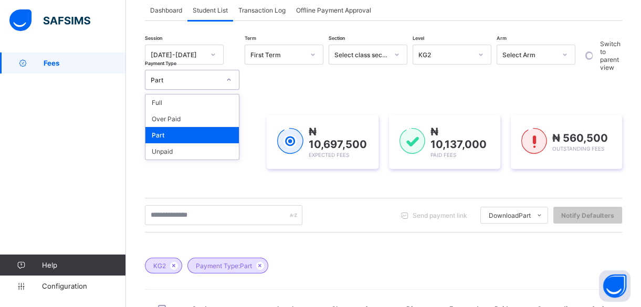
click at [233, 80] on div at bounding box center [229, 79] width 18 height 17
click at [224, 104] on div "Full" at bounding box center [191, 102] width 93 height 16
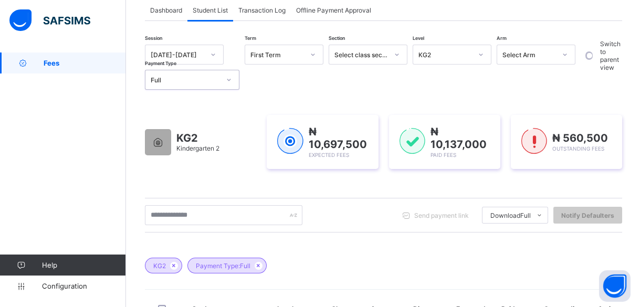
click at [481, 53] on icon at bounding box center [481, 54] width 6 height 10
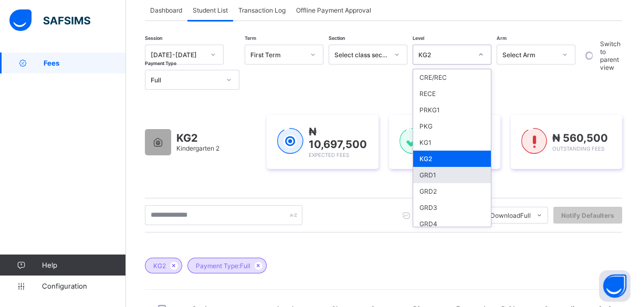
click at [446, 176] on div "GRD1" at bounding box center [452, 175] width 78 height 16
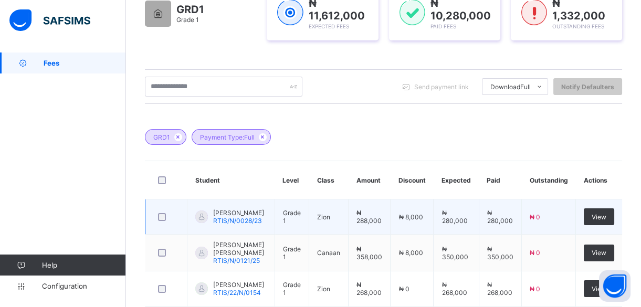
scroll to position [184, 0]
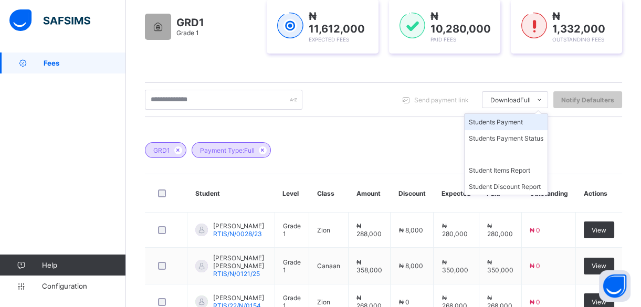
click at [520, 123] on li "Students Payment" at bounding box center [505, 122] width 83 height 16
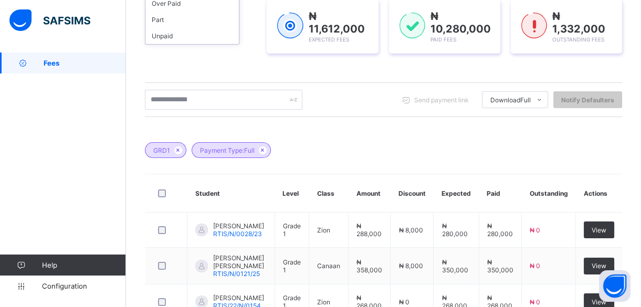
click at [204, 28] on div "Part" at bounding box center [191, 20] width 93 height 16
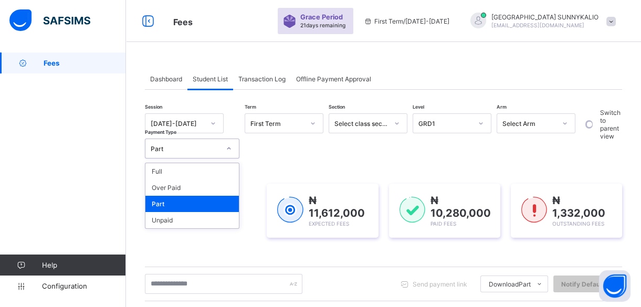
click at [226, 147] on icon at bounding box center [229, 148] width 6 height 10
click at [223, 164] on div "Full" at bounding box center [191, 171] width 93 height 16
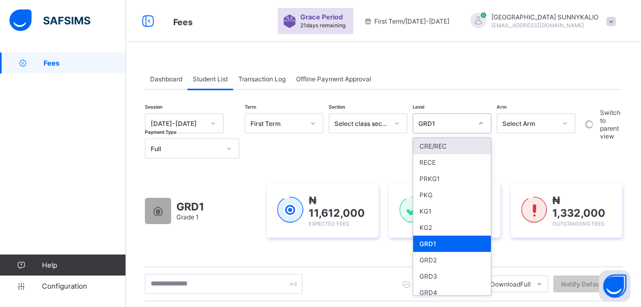
click at [484, 126] on div at bounding box center [481, 123] width 18 height 17
click at [445, 258] on div "GRD2" at bounding box center [452, 260] width 78 height 16
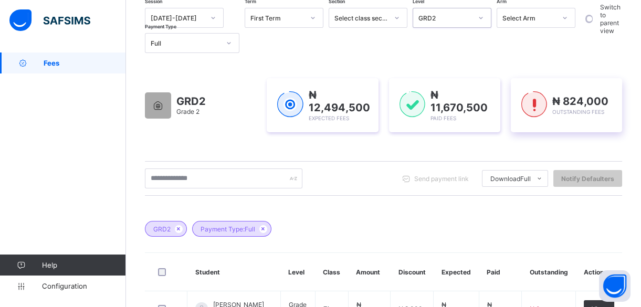
scroll to position [95, 0]
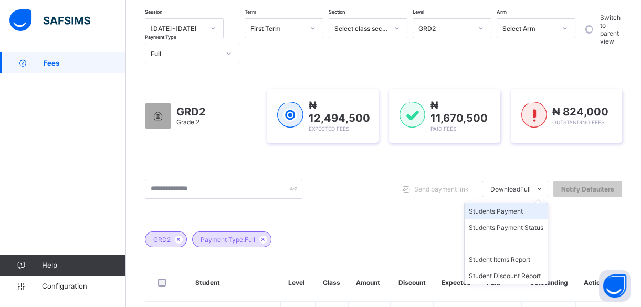
click at [520, 213] on li "Students Payment" at bounding box center [505, 211] width 83 height 16
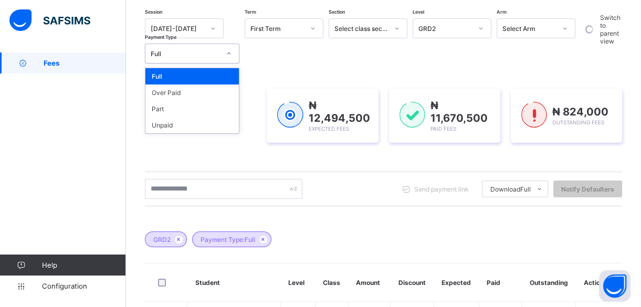
click at [226, 53] on icon at bounding box center [229, 53] width 6 height 10
click at [213, 110] on div "Part" at bounding box center [191, 109] width 93 height 16
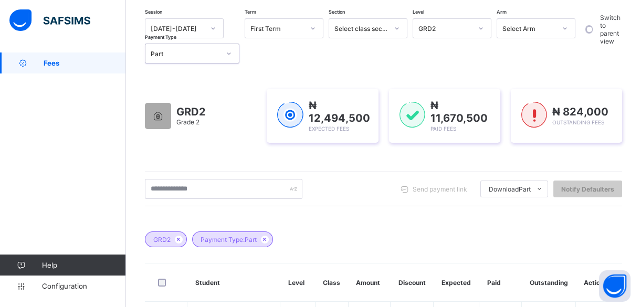
scroll to position [188, 0]
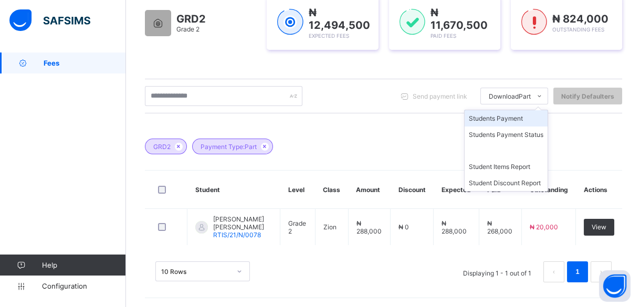
click at [519, 117] on li "Students Payment" at bounding box center [505, 118] width 83 height 16
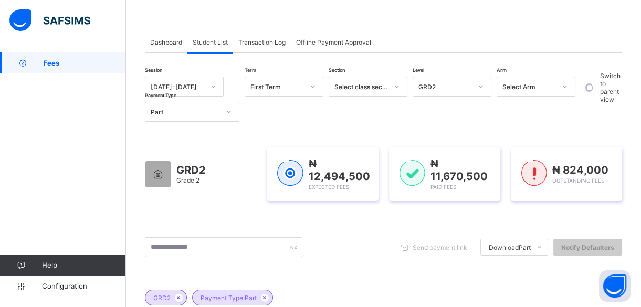
scroll to position [0, 0]
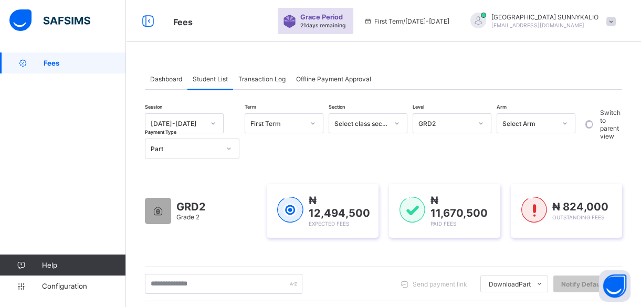
click at [226, 151] on icon at bounding box center [229, 148] width 6 height 10
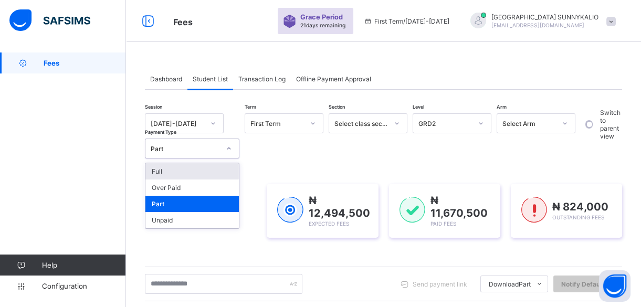
click at [224, 168] on div "Full" at bounding box center [191, 171] width 93 height 16
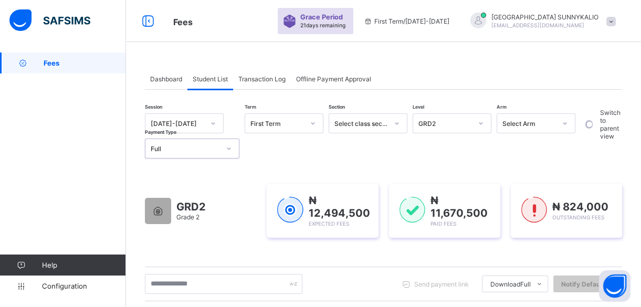
click at [480, 123] on icon at bounding box center [481, 123] width 4 height 2
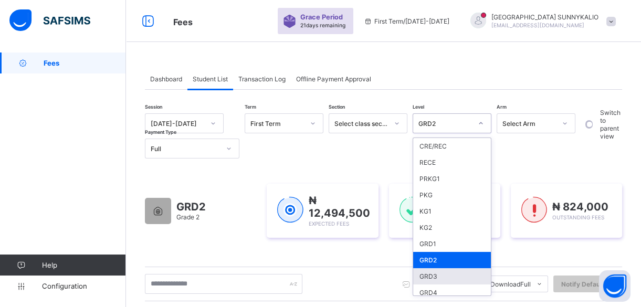
click at [435, 277] on div "GRD3" at bounding box center [452, 276] width 78 height 16
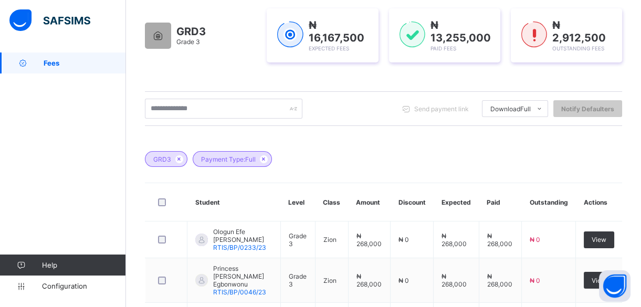
scroll to position [173, 0]
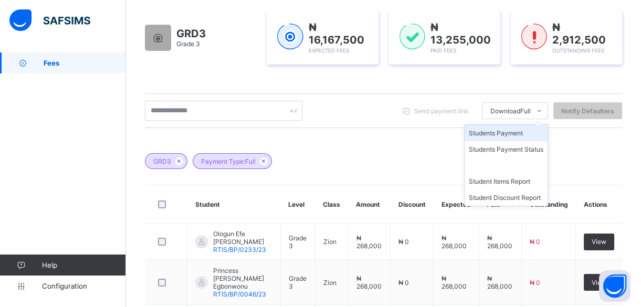
click at [527, 134] on li "Students Payment" at bounding box center [505, 133] width 83 height 16
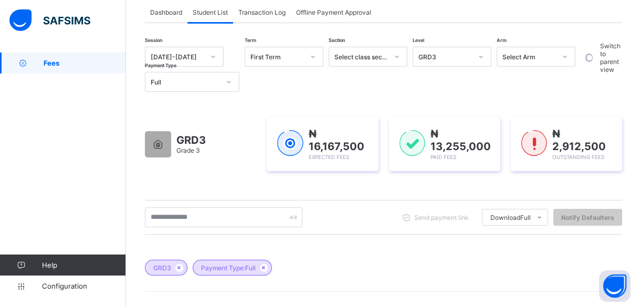
scroll to position [0, 0]
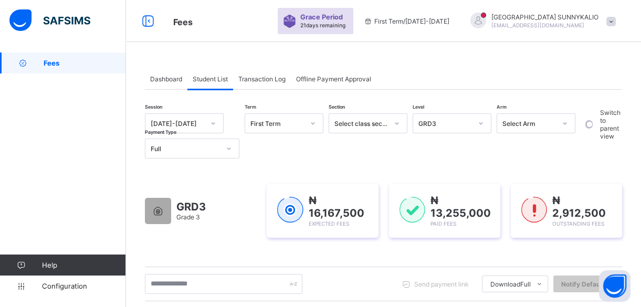
click at [230, 151] on icon at bounding box center [229, 148] width 6 height 10
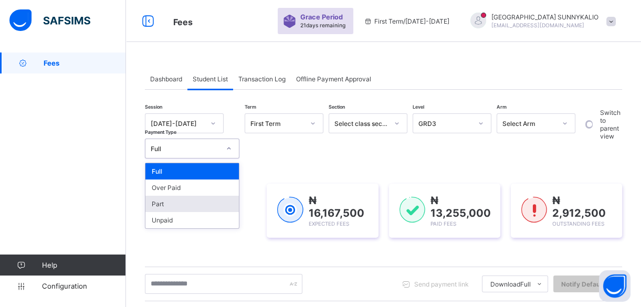
click at [218, 196] on div "Part" at bounding box center [191, 204] width 93 height 16
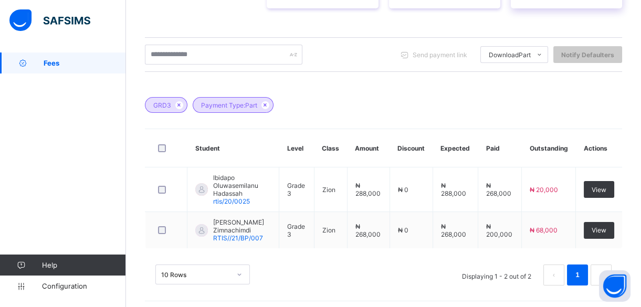
scroll to position [231, 0]
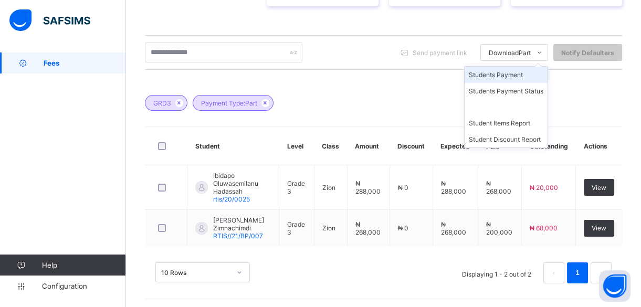
click at [530, 71] on li "Students Payment" at bounding box center [505, 75] width 83 height 16
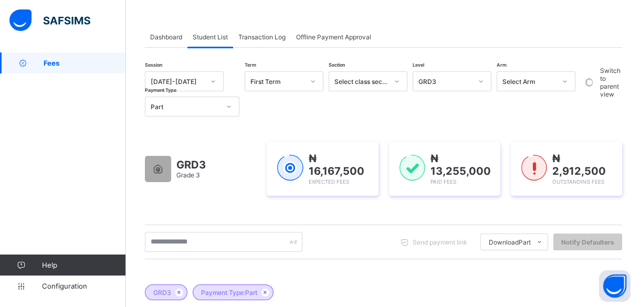
scroll to position [41, 0]
click at [229, 107] on icon at bounding box center [229, 107] width 6 height 10
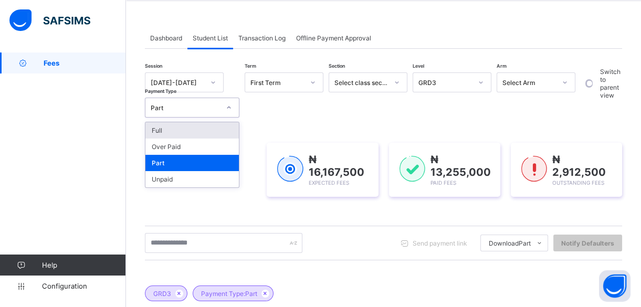
click at [208, 133] on div "Full" at bounding box center [191, 130] width 93 height 16
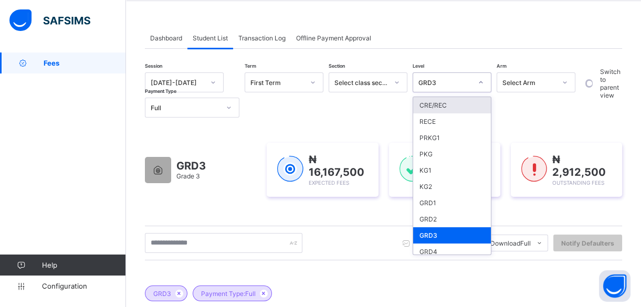
click at [484, 84] on div at bounding box center [481, 82] width 18 height 17
click at [438, 246] on div "GRD4" at bounding box center [452, 252] width 78 height 16
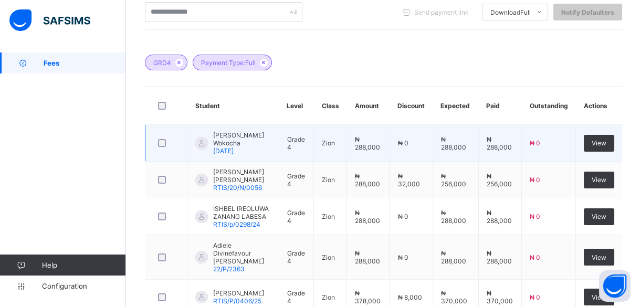
scroll to position [271, 0]
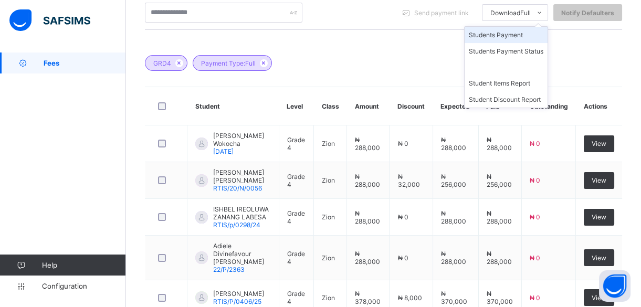
click at [531, 35] on li "Students Payment" at bounding box center [505, 35] width 83 height 16
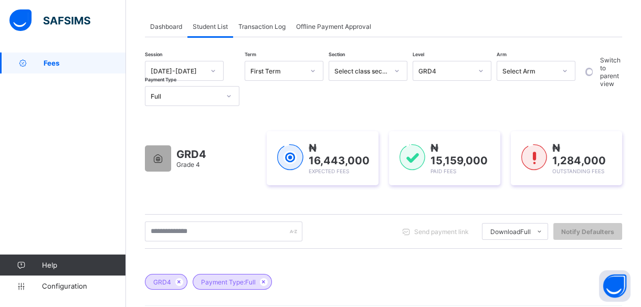
scroll to position [33, 0]
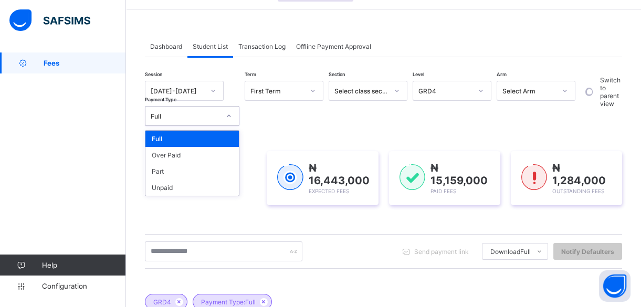
click at [228, 119] on icon at bounding box center [229, 116] width 6 height 10
click at [210, 172] on div "Part" at bounding box center [191, 171] width 93 height 16
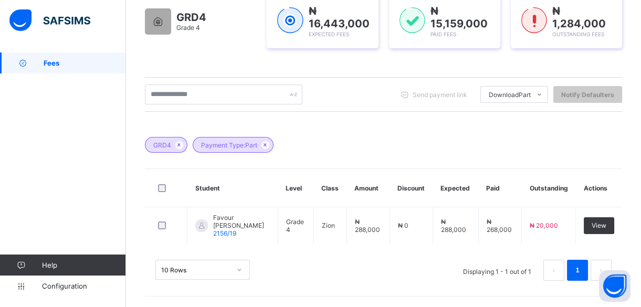
scroll to position [188, 0]
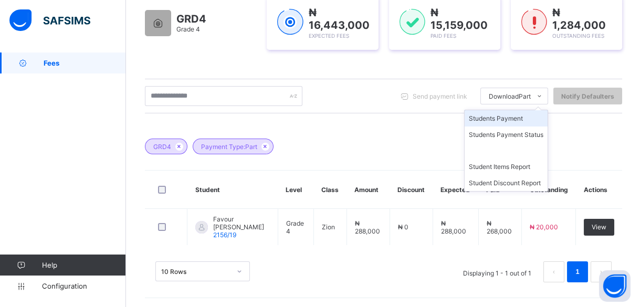
click at [530, 121] on li "Students Payment" at bounding box center [505, 118] width 83 height 16
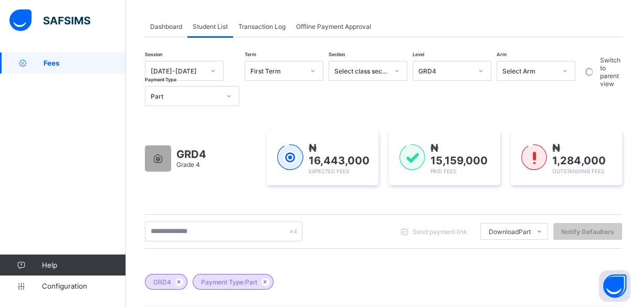
scroll to position [0, 0]
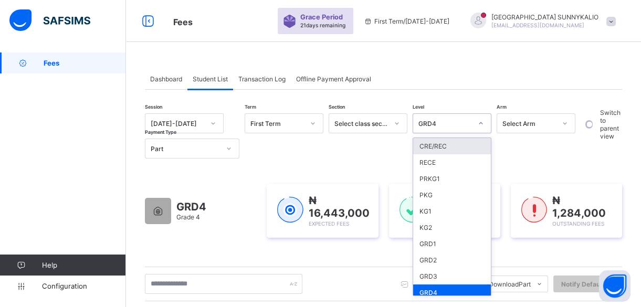
click at [482, 124] on icon at bounding box center [481, 123] width 6 height 10
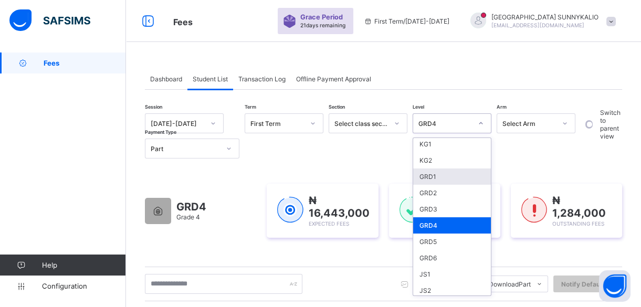
scroll to position [95, 0]
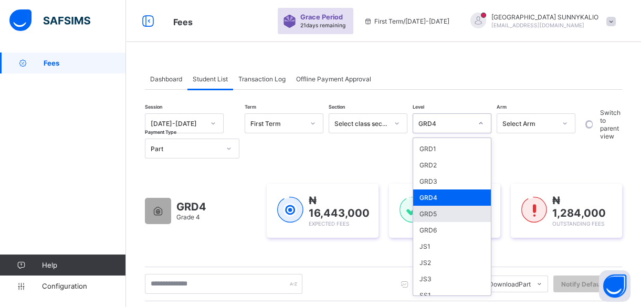
click at [436, 208] on div "GRD5" at bounding box center [452, 214] width 78 height 16
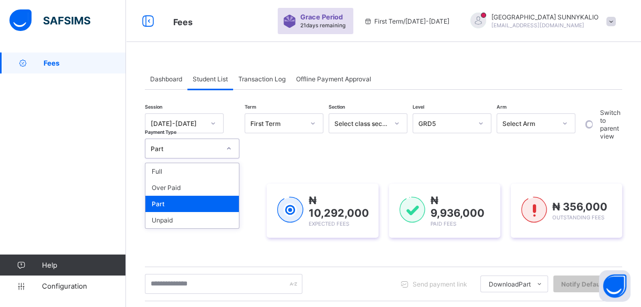
click at [229, 152] on div at bounding box center [229, 148] width 18 height 17
click at [222, 168] on div "Full" at bounding box center [191, 171] width 93 height 16
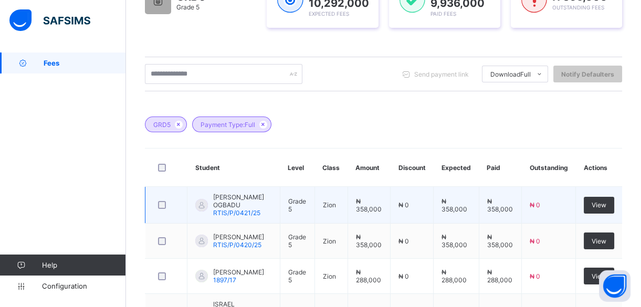
scroll to position [199, 0]
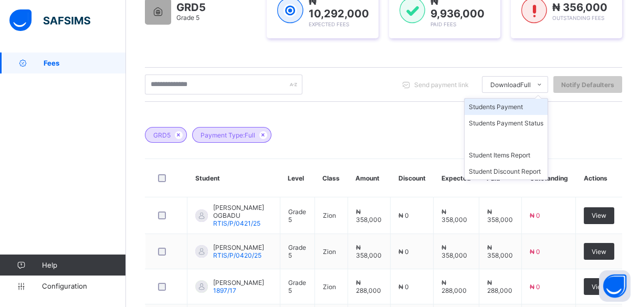
click at [523, 106] on li "Students Payment" at bounding box center [505, 107] width 83 height 16
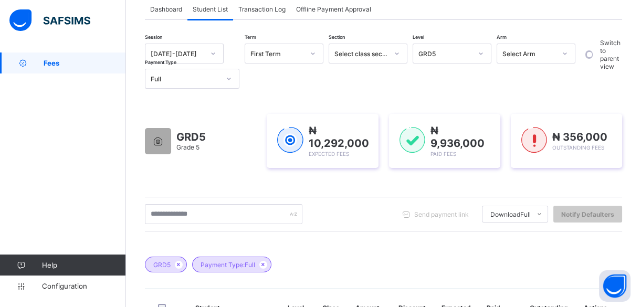
scroll to position [57, 0]
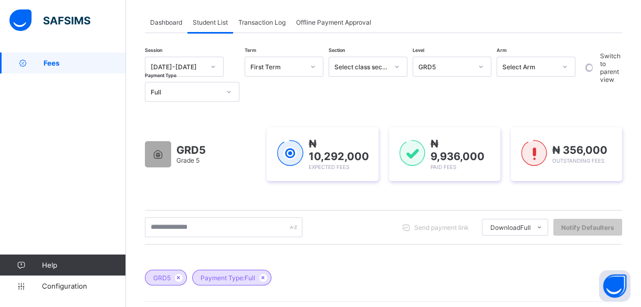
click at [230, 97] on div at bounding box center [229, 91] width 18 height 17
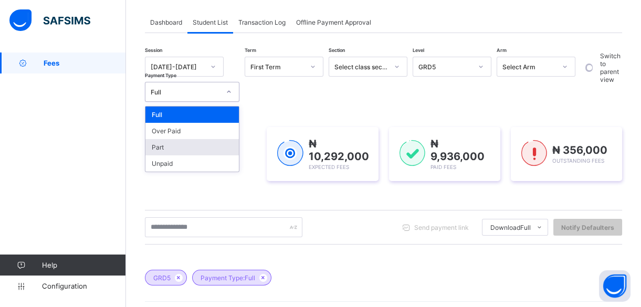
click at [206, 149] on div "Part" at bounding box center [191, 147] width 93 height 16
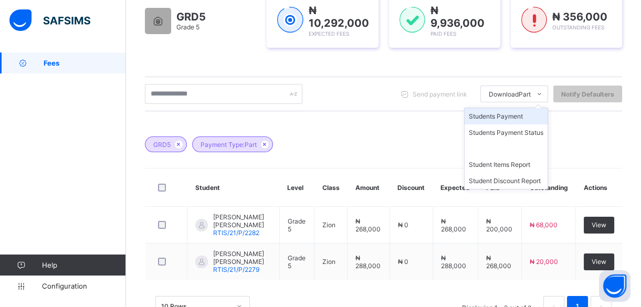
scroll to position [223, 0]
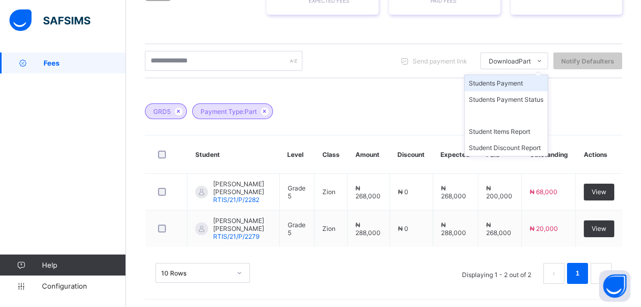
click at [523, 83] on li "Students Payment" at bounding box center [505, 83] width 83 height 16
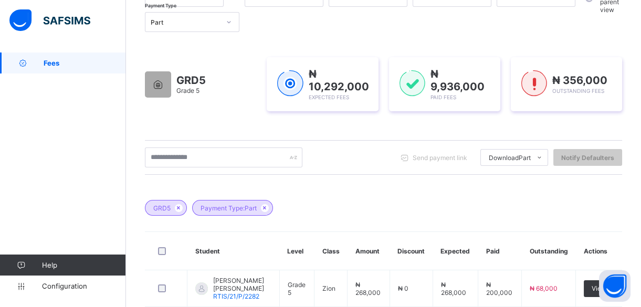
scroll to position [32, 0]
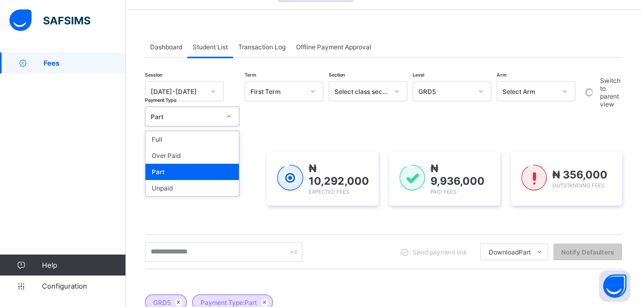
click at [232, 120] on div at bounding box center [229, 116] width 18 height 17
click at [225, 141] on div "Full" at bounding box center [191, 139] width 93 height 16
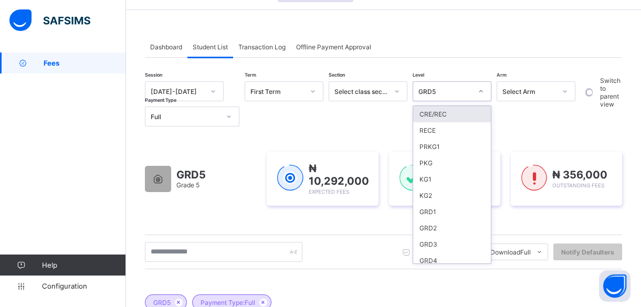
click at [478, 95] on div at bounding box center [481, 91] width 18 height 17
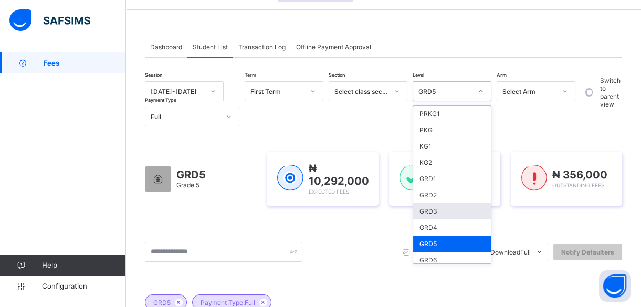
scroll to position [47, 0]
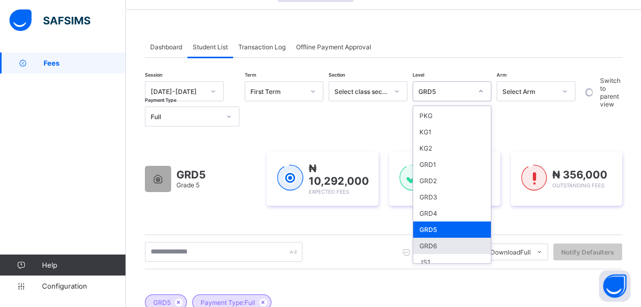
click at [448, 241] on div "GRD6" at bounding box center [452, 246] width 78 height 16
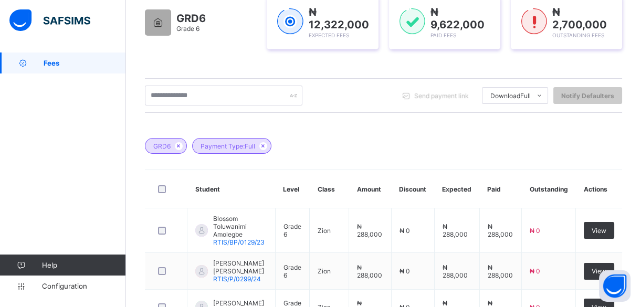
scroll to position [184, 0]
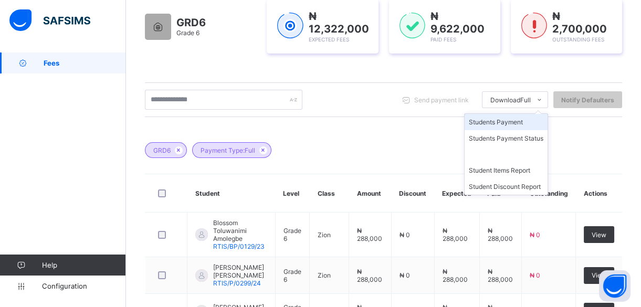
click at [521, 124] on li "Students Payment" at bounding box center [505, 122] width 83 height 16
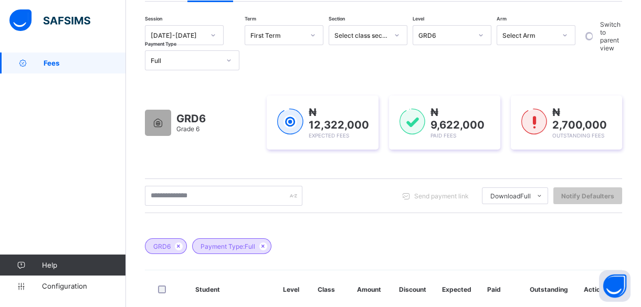
scroll to position [41, 0]
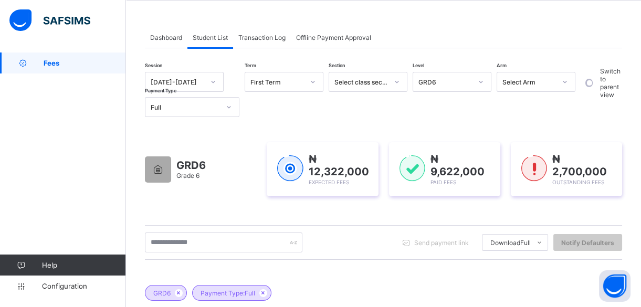
click at [225, 108] on div at bounding box center [229, 107] width 18 height 17
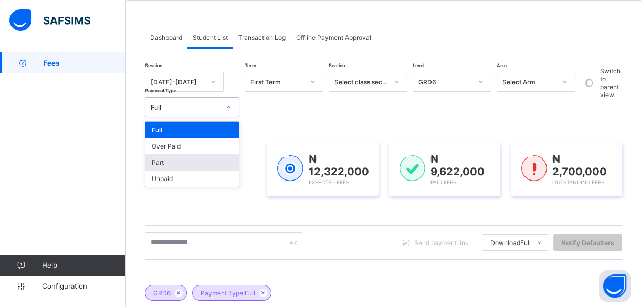
click at [215, 161] on div "Part" at bounding box center [191, 162] width 93 height 16
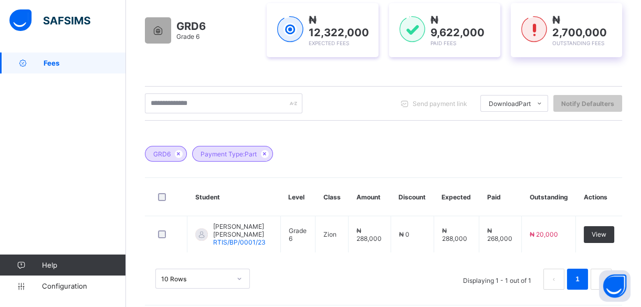
scroll to position [188, 0]
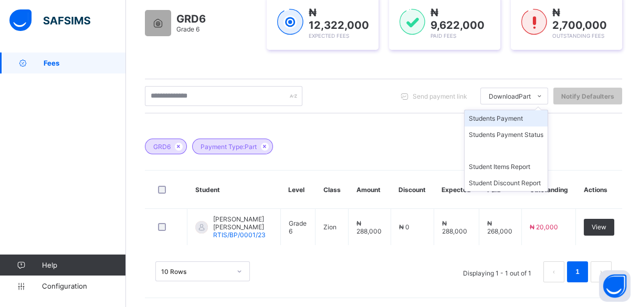
click at [520, 122] on li "Students Payment" at bounding box center [505, 118] width 83 height 16
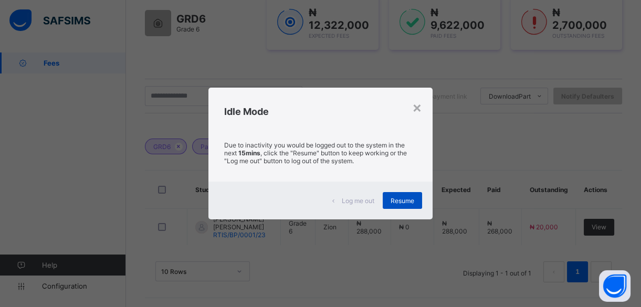
click at [393, 199] on span "Resume" at bounding box center [402, 201] width 24 height 8
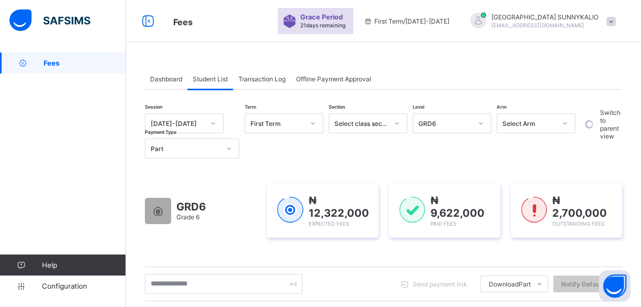
click at [226, 149] on icon at bounding box center [229, 148] width 6 height 10
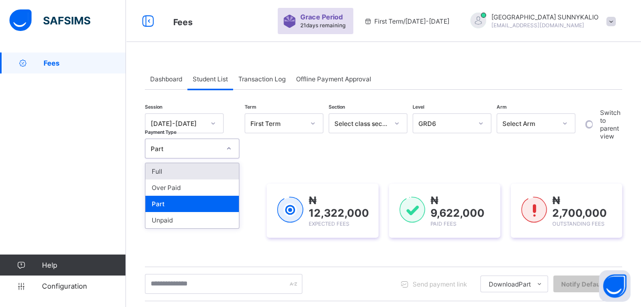
click at [223, 177] on div "Full" at bounding box center [191, 171] width 93 height 16
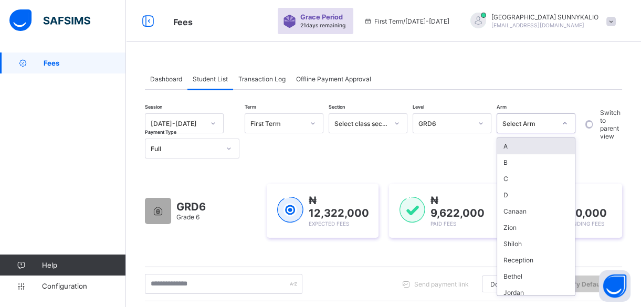
click at [559, 126] on div at bounding box center [565, 123] width 18 height 17
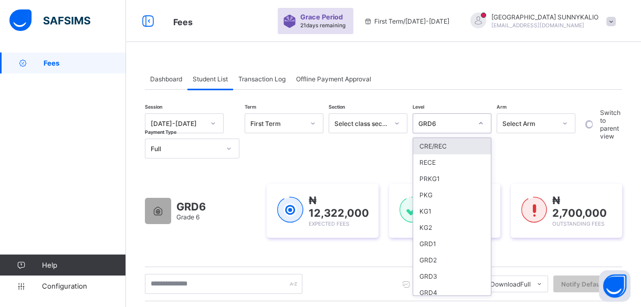
click at [475, 131] on div at bounding box center [481, 123] width 18 height 17
click at [445, 205] on div "KG1" at bounding box center [452, 211] width 78 height 16
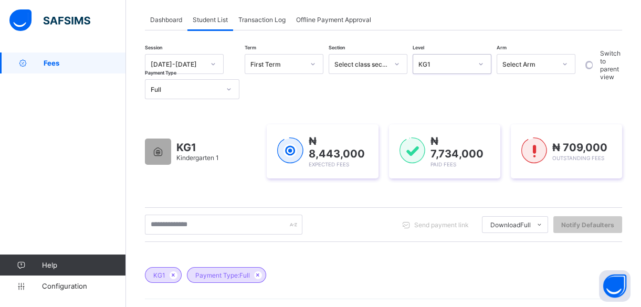
scroll to position [42, 0]
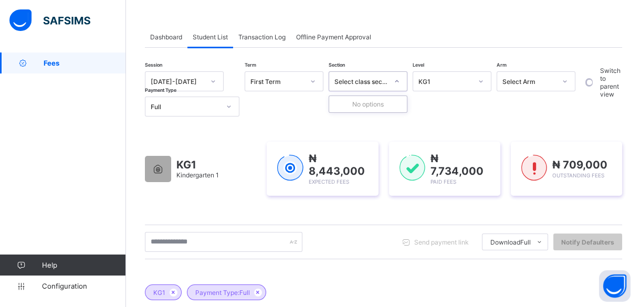
click at [399, 85] on icon at bounding box center [397, 81] width 6 height 10
click at [565, 82] on icon at bounding box center [565, 81] width 6 height 10
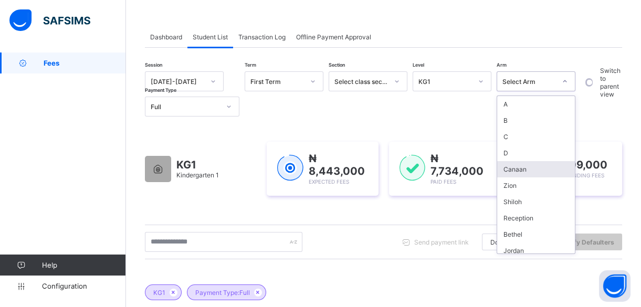
click at [562, 170] on div "Canaan" at bounding box center [536, 169] width 78 height 16
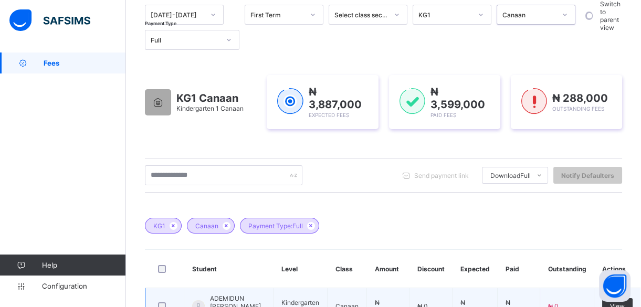
scroll to position [98, 0]
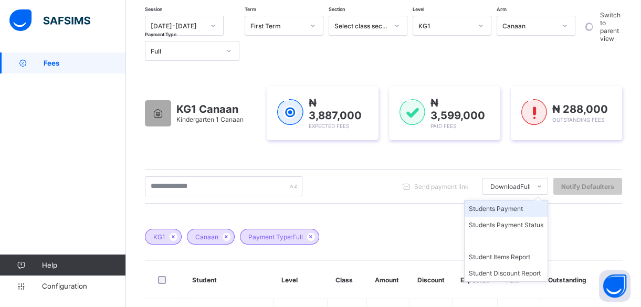
click at [532, 205] on li "Students Payment" at bounding box center [505, 208] width 83 height 16
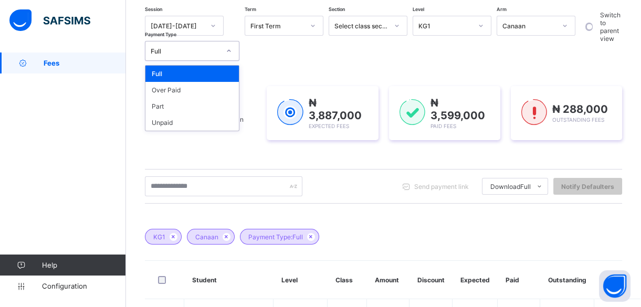
click at [231, 54] on div at bounding box center [229, 51] width 18 height 17
click at [204, 101] on div "Part" at bounding box center [191, 106] width 93 height 16
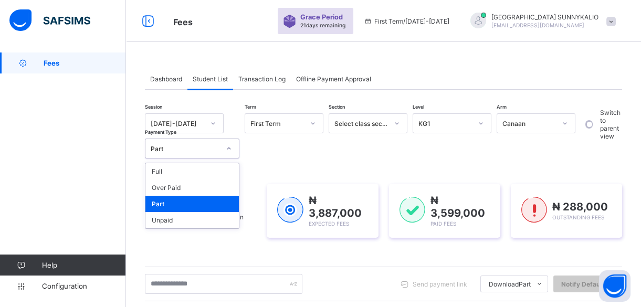
click at [226, 150] on icon at bounding box center [229, 148] width 6 height 10
click at [220, 173] on div "Full" at bounding box center [191, 171] width 93 height 16
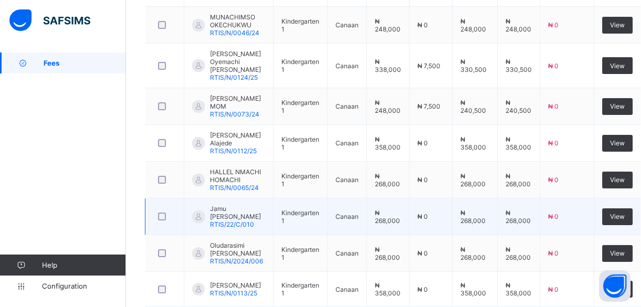
scroll to position [527, 0]
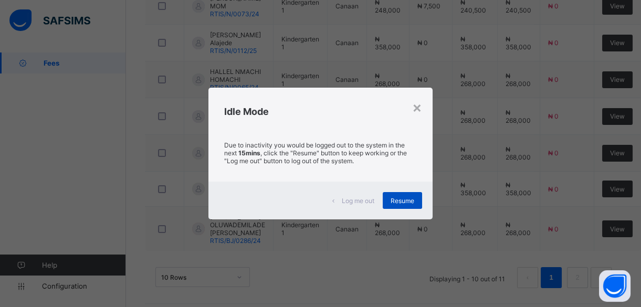
click at [407, 198] on span "Resume" at bounding box center [402, 201] width 24 height 8
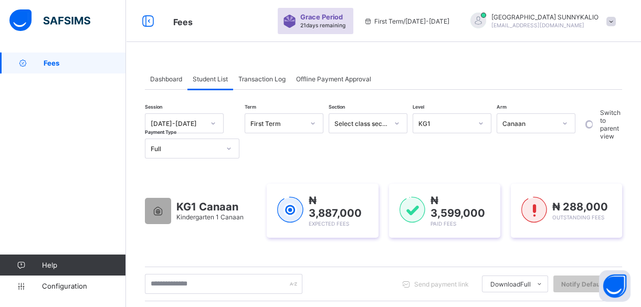
scroll to position [0, 0]
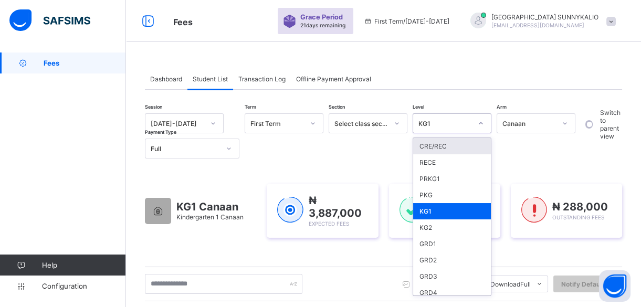
click at [483, 126] on div at bounding box center [481, 123] width 18 height 17
click at [458, 265] on div "GRD2" at bounding box center [452, 260] width 78 height 16
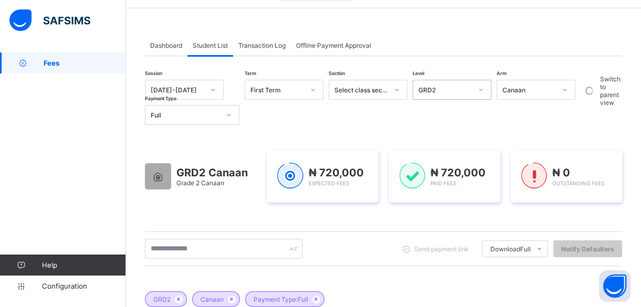
scroll to position [32, 0]
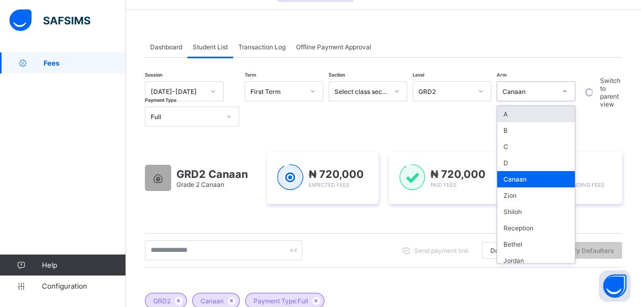
click at [569, 96] on div at bounding box center [565, 91] width 18 height 17
click at [545, 194] on div "Zion" at bounding box center [536, 195] width 78 height 16
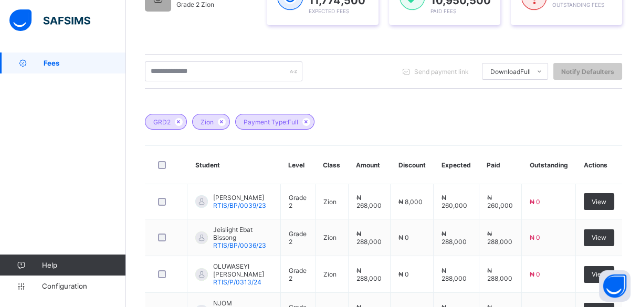
scroll to position [48, 0]
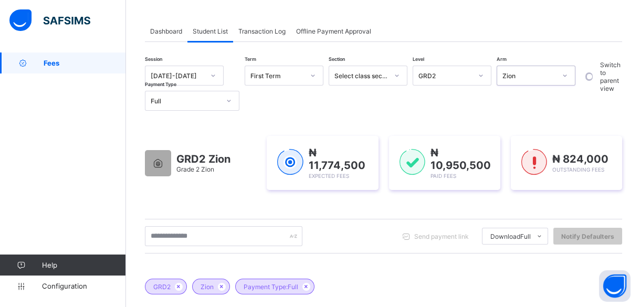
click at [480, 84] on div at bounding box center [481, 75] width 20 height 19
click at [391, 76] on div at bounding box center [397, 75] width 18 height 17
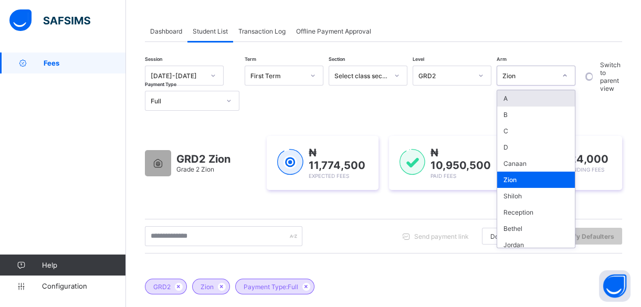
click at [567, 74] on icon at bounding box center [565, 75] width 6 height 10
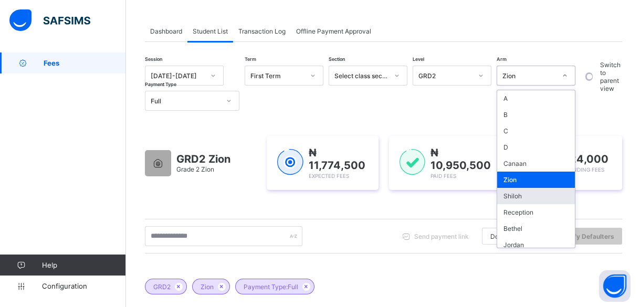
click at [525, 194] on div "Shiloh" at bounding box center [536, 196] width 78 height 16
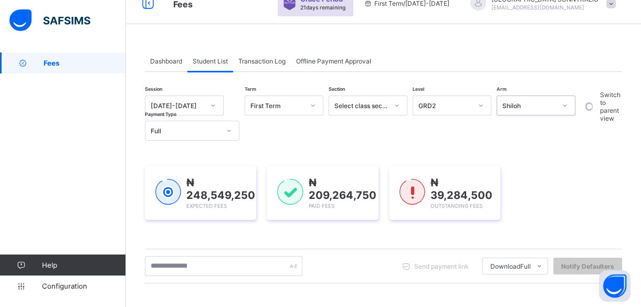
scroll to position [0, 0]
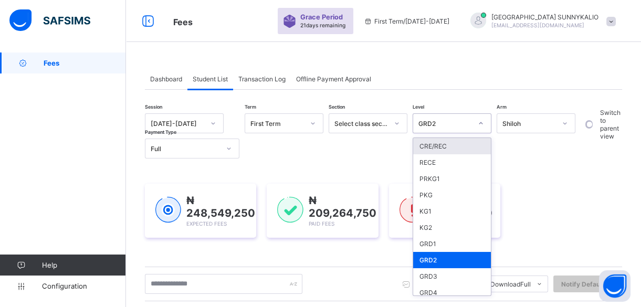
click at [483, 121] on icon at bounding box center [481, 123] width 6 height 10
click at [436, 243] on div "GRD1" at bounding box center [452, 244] width 78 height 16
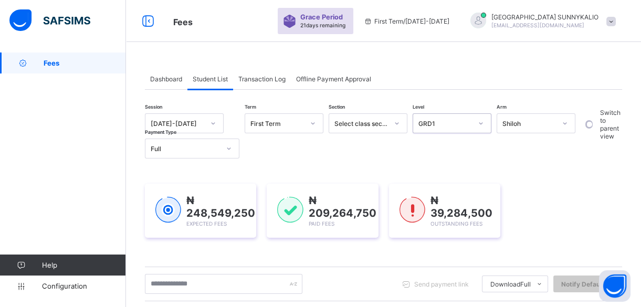
click at [568, 126] on div at bounding box center [565, 123] width 18 height 17
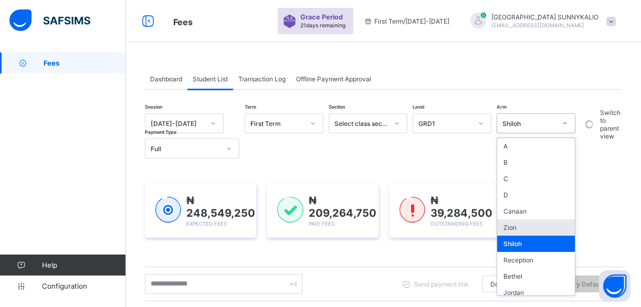
click at [519, 228] on div "Zion" at bounding box center [536, 227] width 78 height 16
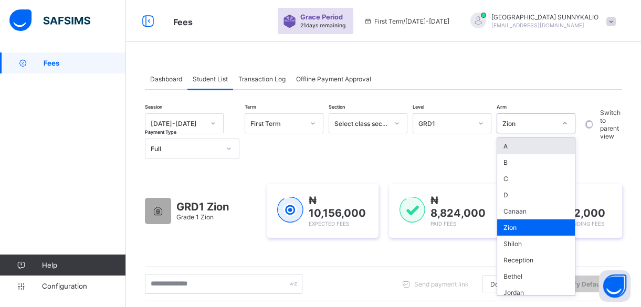
click at [564, 119] on div at bounding box center [565, 123] width 18 height 17
click at [526, 212] on div "Canaan" at bounding box center [536, 211] width 78 height 16
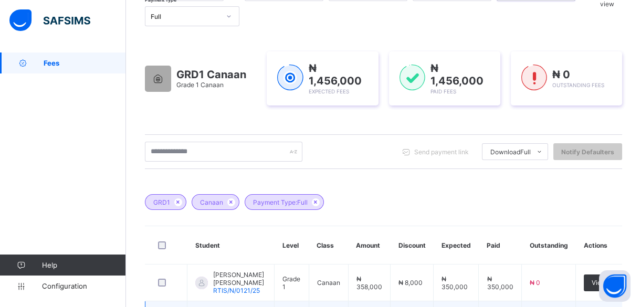
scroll to position [105, 0]
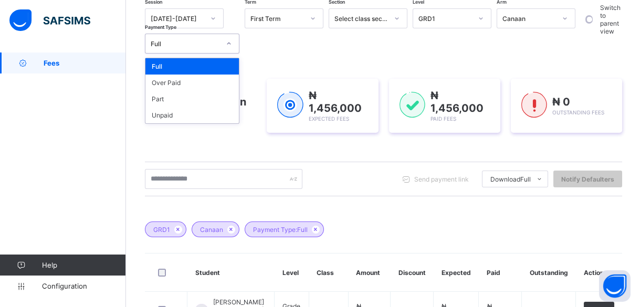
click at [226, 44] on icon at bounding box center [229, 43] width 6 height 10
click at [210, 100] on div "Part" at bounding box center [191, 99] width 93 height 16
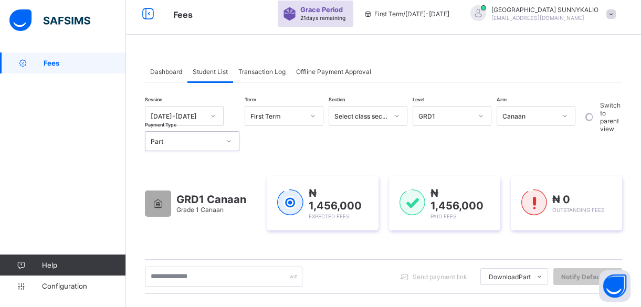
scroll to position [0, 0]
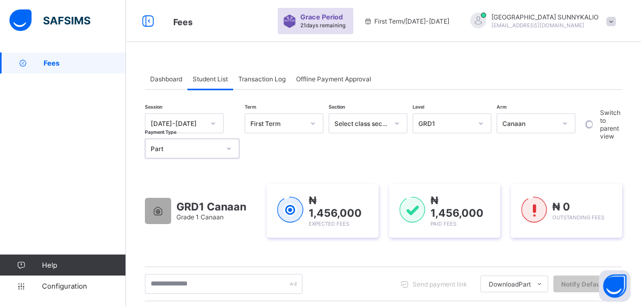
click at [227, 150] on icon at bounding box center [229, 148] width 6 height 10
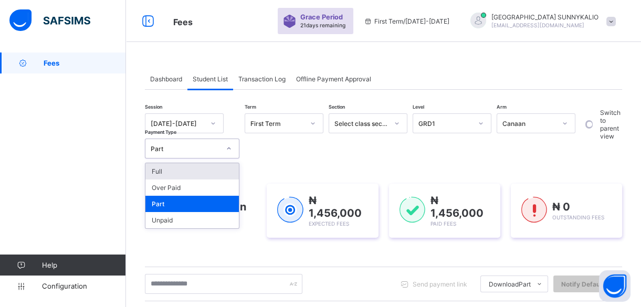
click at [219, 171] on div "Full" at bounding box center [191, 171] width 93 height 16
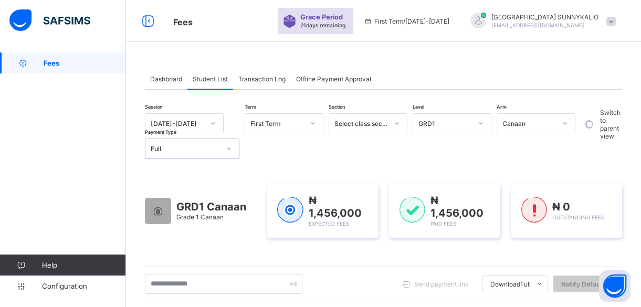
click at [482, 123] on icon at bounding box center [481, 123] width 6 height 10
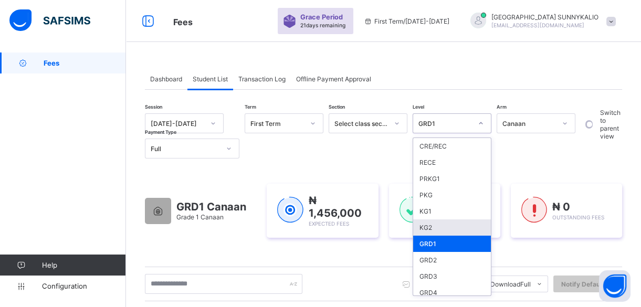
click at [446, 226] on div "KG2" at bounding box center [452, 227] width 78 height 16
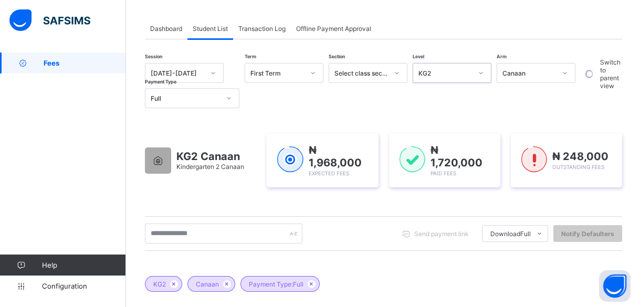
scroll to position [20, 0]
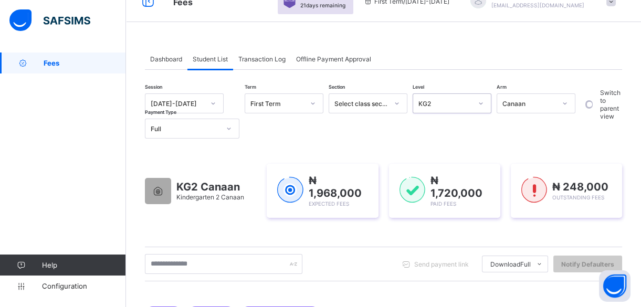
click at [566, 105] on icon at bounding box center [565, 103] width 6 height 10
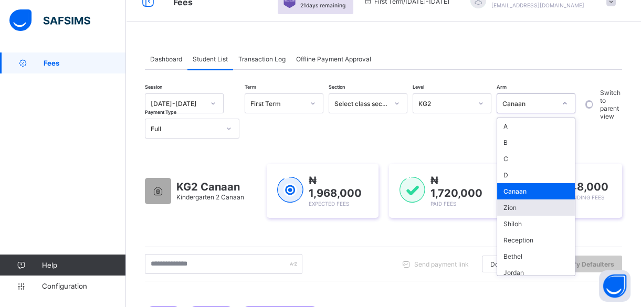
click at [532, 210] on div "Zion" at bounding box center [536, 207] width 78 height 16
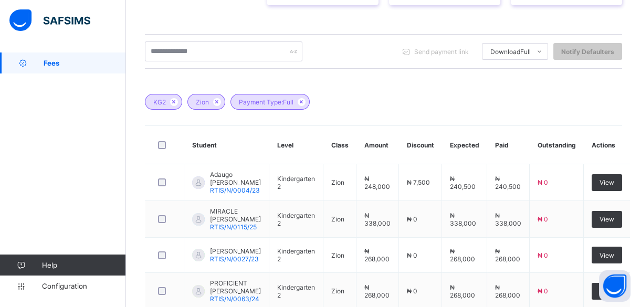
scroll to position [64, 0]
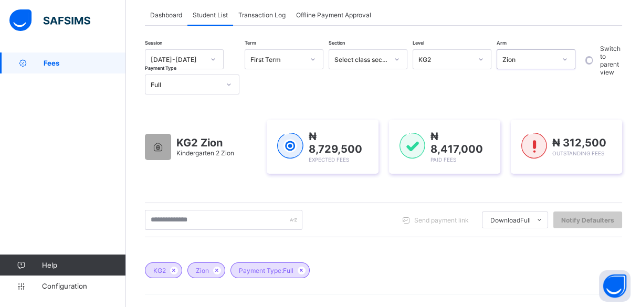
click at [232, 81] on div at bounding box center [229, 84] width 18 height 17
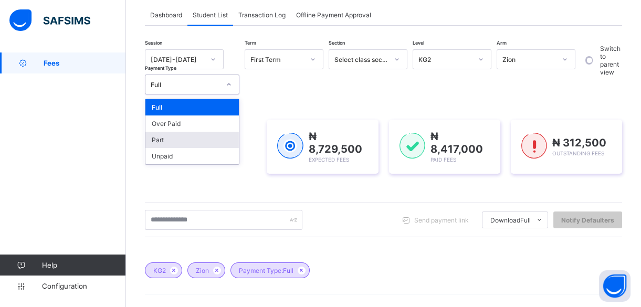
click at [213, 146] on div "Part" at bounding box center [191, 140] width 93 height 16
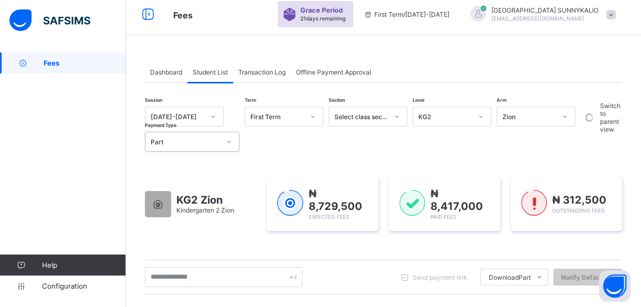
scroll to position [0, 0]
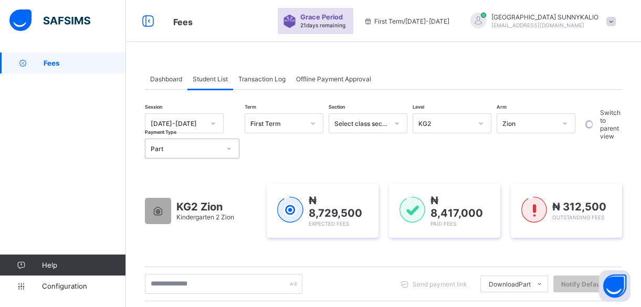
click at [225, 154] on div at bounding box center [229, 148] width 18 height 17
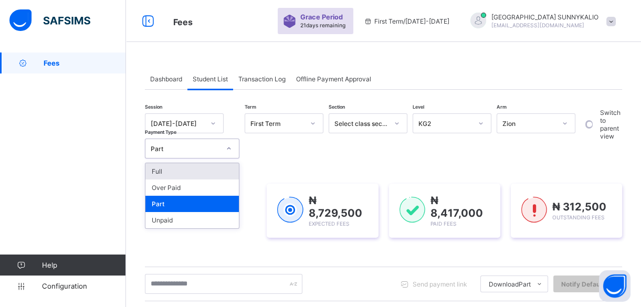
click at [220, 175] on div "Full" at bounding box center [191, 171] width 93 height 16
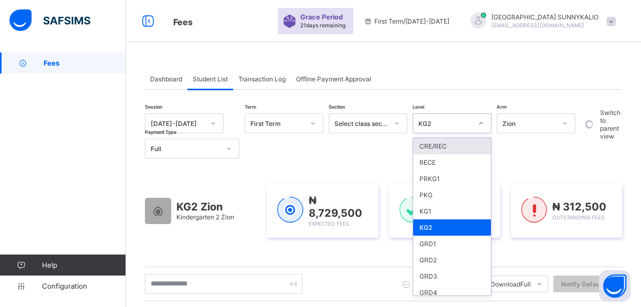
click at [484, 121] on div at bounding box center [481, 123] width 18 height 17
click at [437, 210] on div "KG1" at bounding box center [452, 211] width 78 height 16
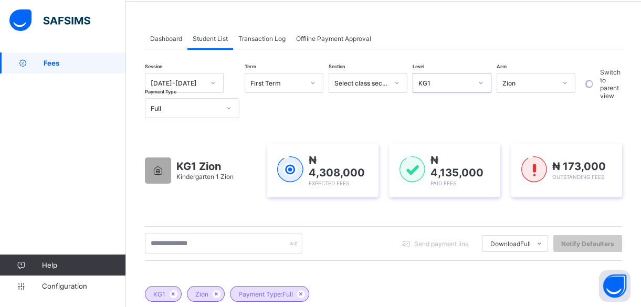
scroll to position [10, 0]
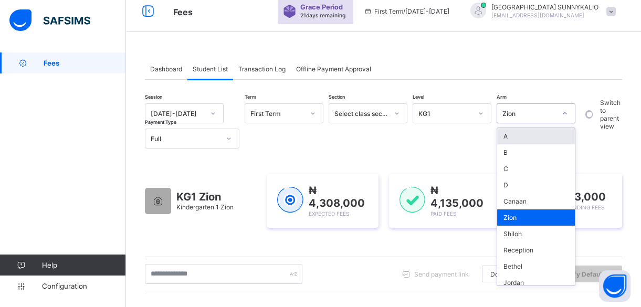
click at [566, 115] on icon at bounding box center [565, 113] width 6 height 10
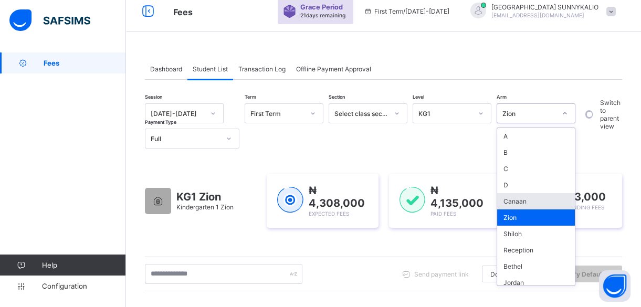
click at [554, 194] on div "Canaan" at bounding box center [536, 201] width 78 height 16
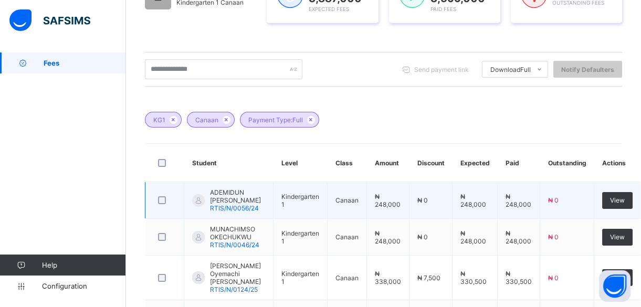
scroll to position [2, 0]
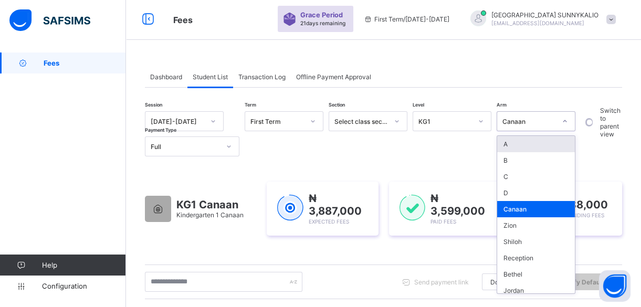
click at [572, 126] on div at bounding box center [565, 121] width 18 height 17
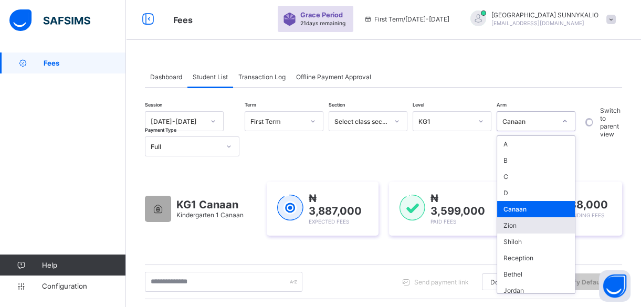
click at [503, 225] on div "Zion" at bounding box center [536, 225] width 78 height 16
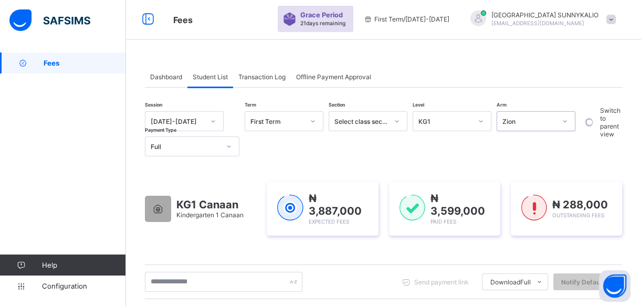
click at [230, 142] on icon at bounding box center [229, 146] width 6 height 10
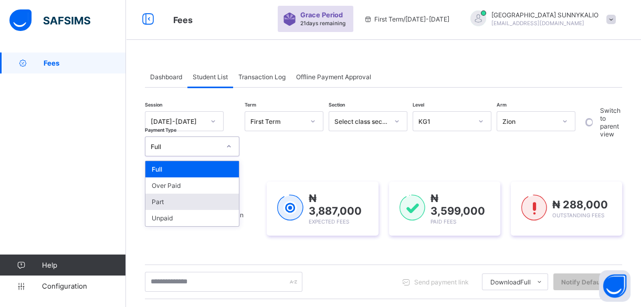
click at [209, 199] on div "Part" at bounding box center [191, 202] width 93 height 16
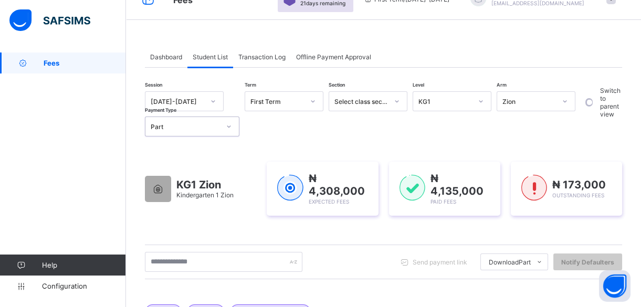
scroll to position [0, 0]
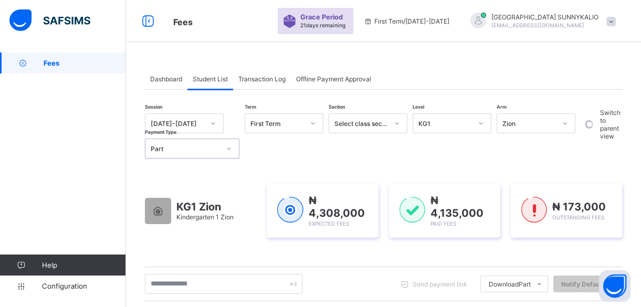
click at [570, 123] on div at bounding box center [565, 123] width 18 height 17
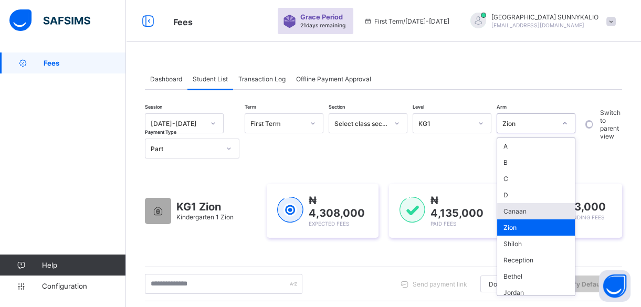
click at [516, 212] on div "Canaan" at bounding box center [536, 211] width 78 height 16
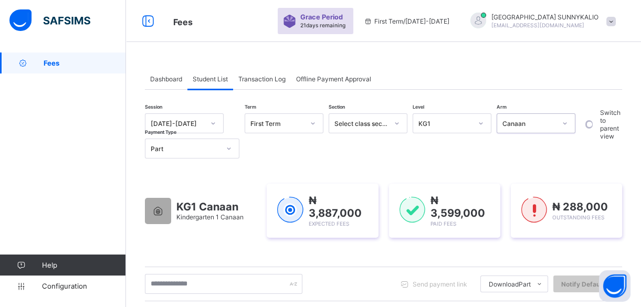
click at [230, 147] on icon at bounding box center [229, 148] width 6 height 10
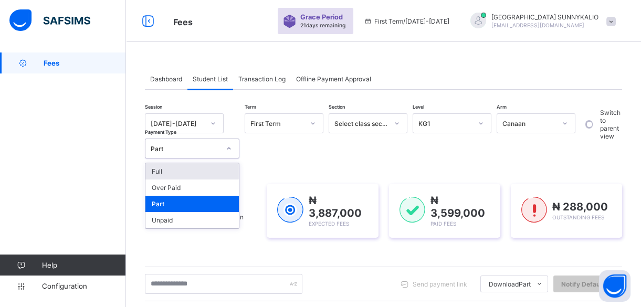
click at [216, 171] on div "Full" at bounding box center [191, 171] width 93 height 16
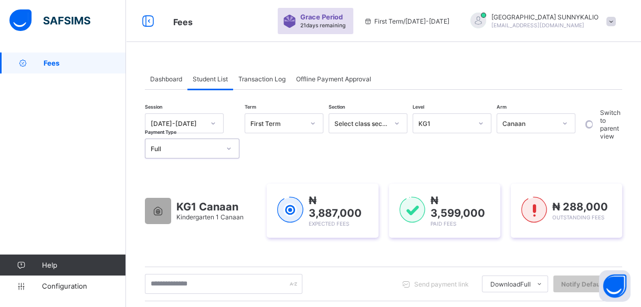
scroll to position [47, 0]
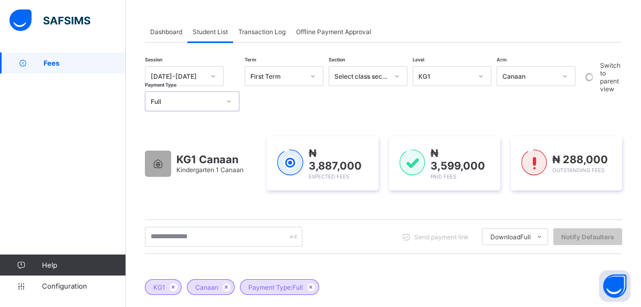
click at [484, 83] on div at bounding box center [481, 76] width 18 height 17
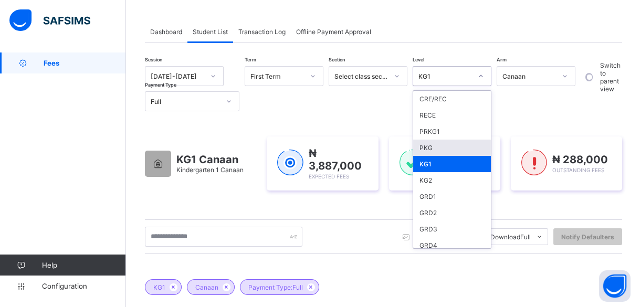
click at [467, 143] on div "PKG" at bounding box center [452, 148] width 78 height 16
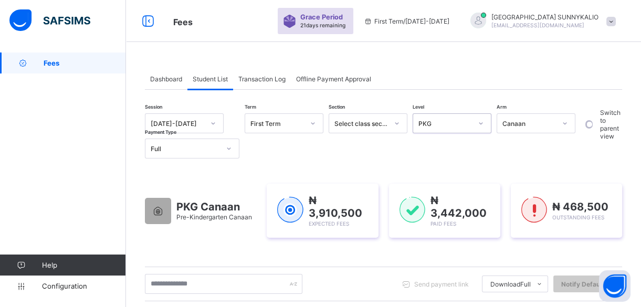
scroll to position [0, 0]
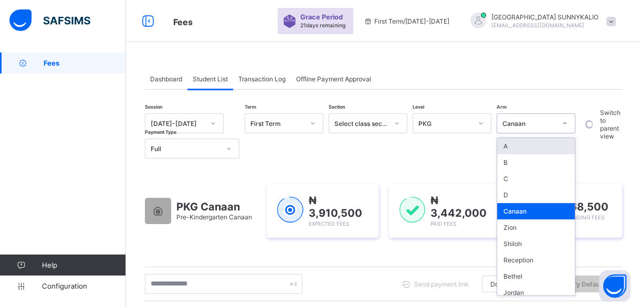
click at [565, 123] on icon at bounding box center [565, 123] width 6 height 10
click at [534, 225] on div "Zion" at bounding box center [536, 227] width 78 height 16
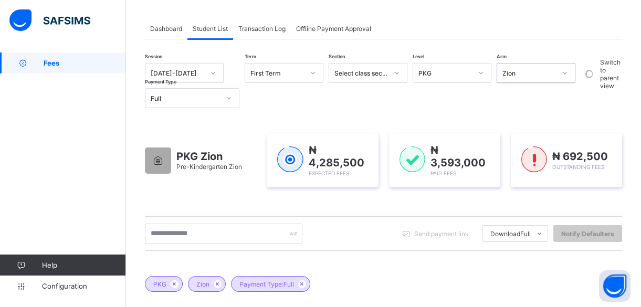
scroll to position [25, 0]
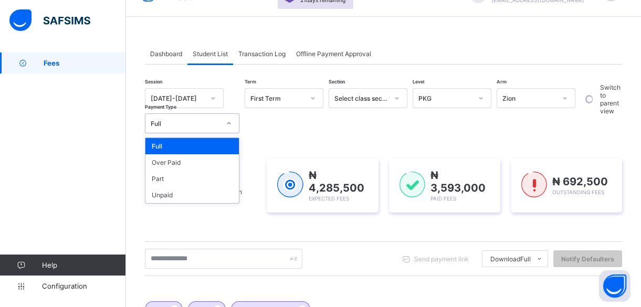
click at [232, 122] on div at bounding box center [229, 123] width 18 height 17
click at [212, 178] on div "Part" at bounding box center [191, 179] width 93 height 16
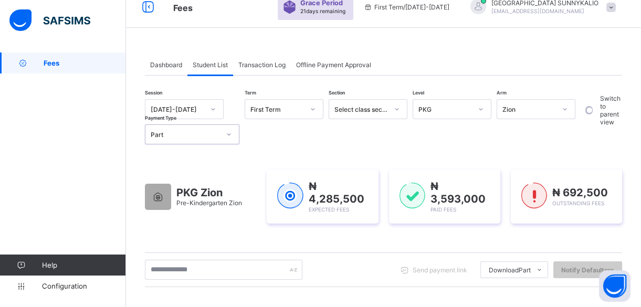
scroll to position [0, 0]
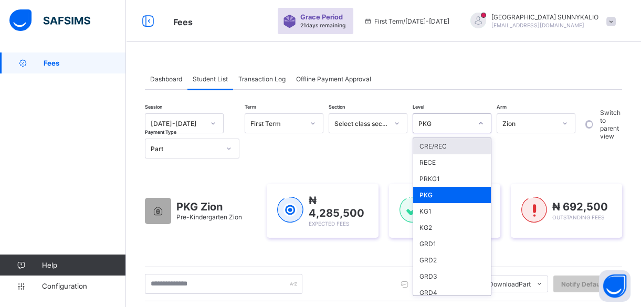
click at [487, 129] on div at bounding box center [481, 123] width 18 height 17
click at [457, 163] on div "RECE" at bounding box center [452, 162] width 78 height 16
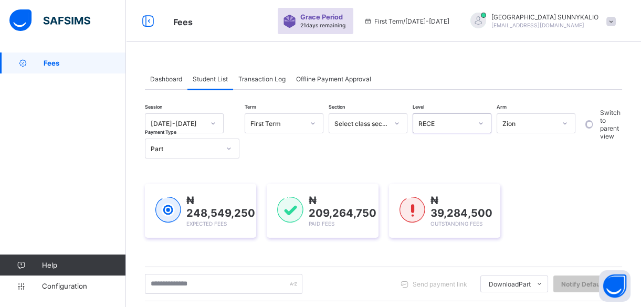
click at [565, 125] on icon at bounding box center [565, 123] width 6 height 10
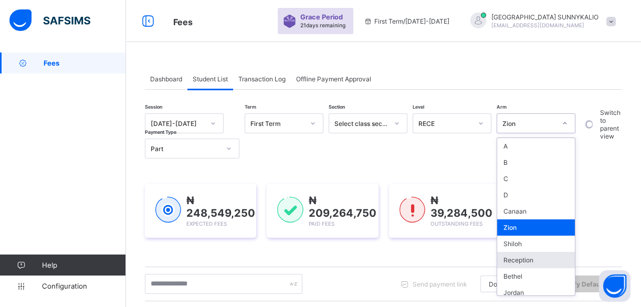
click at [529, 258] on div "Reception" at bounding box center [536, 260] width 78 height 16
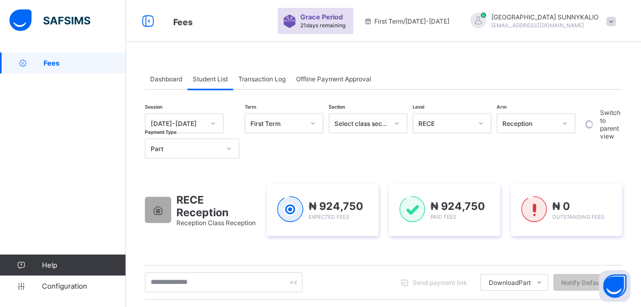
click at [619, 26] on div "FLORENCE SUNNYKALIO fsunnykalio@yahoo.com" at bounding box center [540, 21] width 161 height 17
click at [593, 101] on span "Logout" at bounding box center [581, 104] width 69 height 12
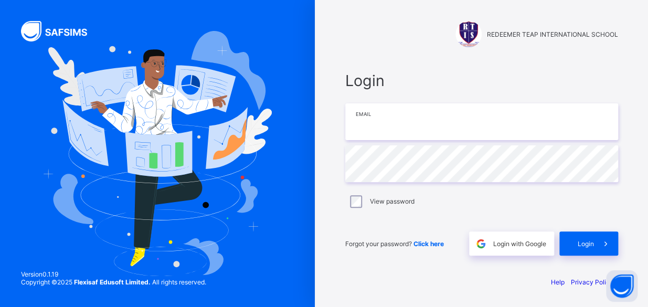
type input "**********"
